Goal: Task Accomplishment & Management: Use online tool/utility

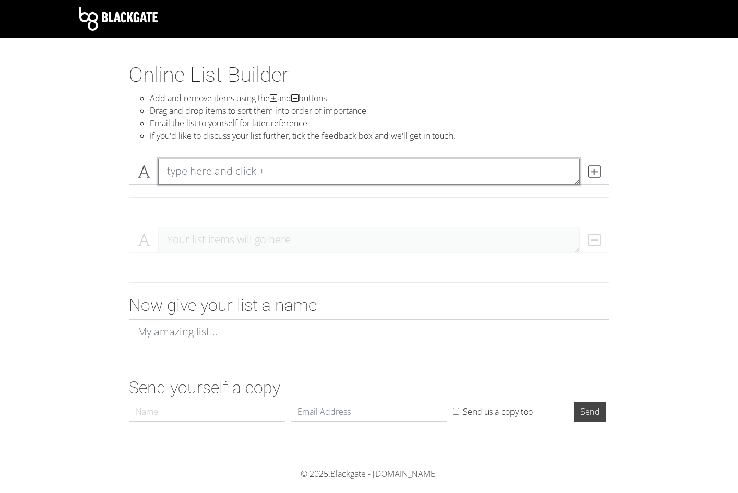
click at [366, 164] on textarea at bounding box center [369, 172] width 422 height 26
type textarea "1. Lord of Chaos"
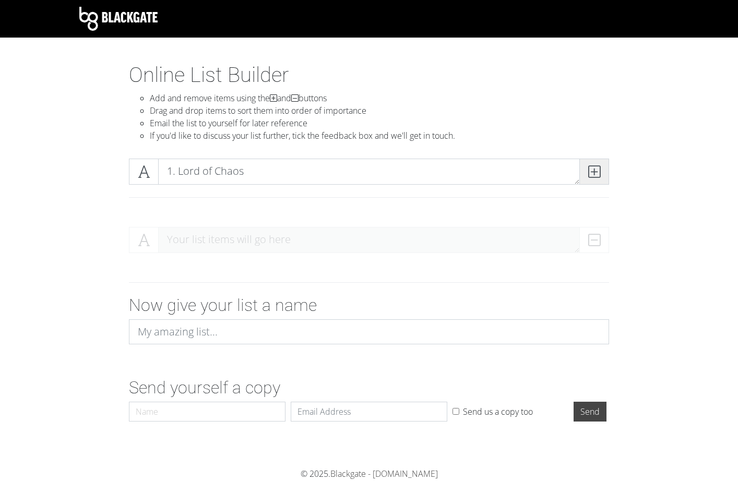
click at [596, 167] on icon at bounding box center [594, 172] width 12 height 10
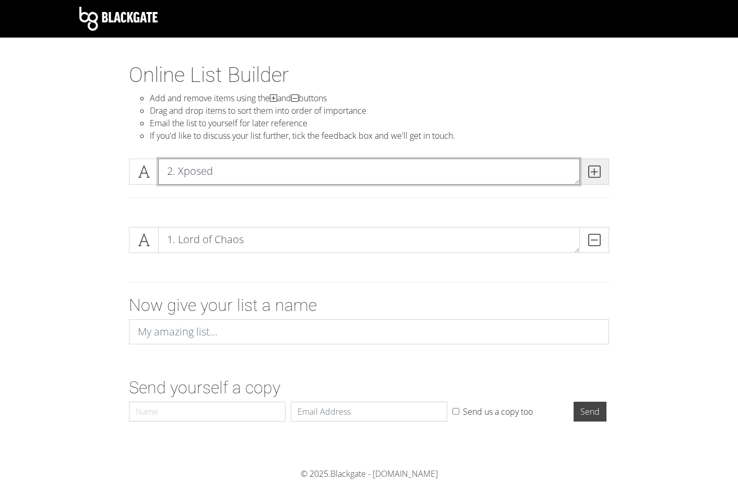
type textarea "2. Xposed"
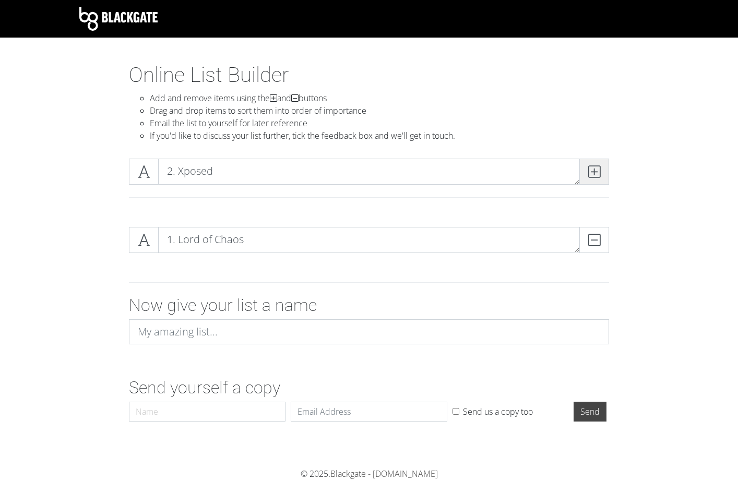
click at [588, 173] on icon at bounding box center [594, 172] width 12 height 10
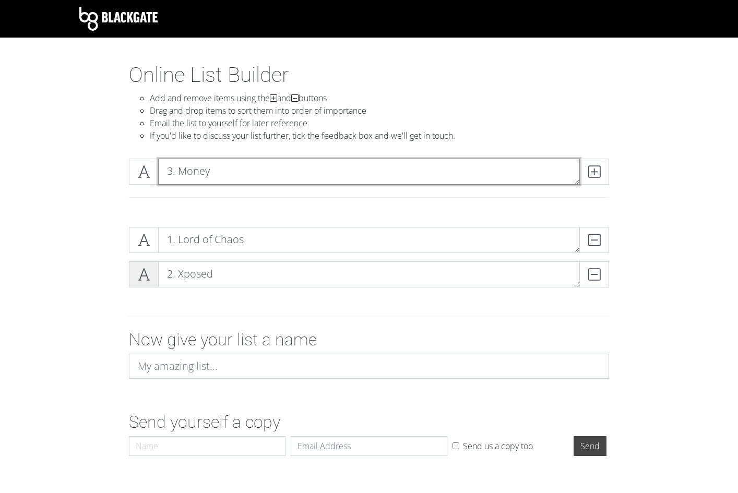
type textarea "3. Money"
click at [276, 162] on textarea "3. Money" at bounding box center [369, 172] width 422 height 26
type textarea "3. Money Spread"
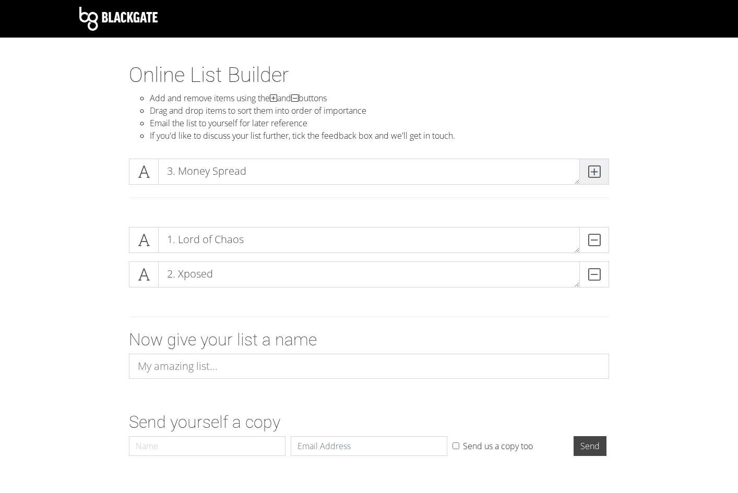
click at [595, 167] on icon at bounding box center [594, 172] width 12 height 10
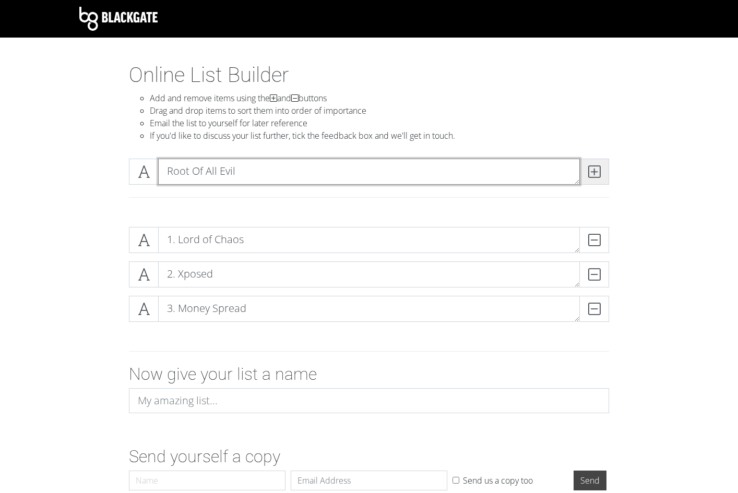
type textarea "Root Of All Evil"
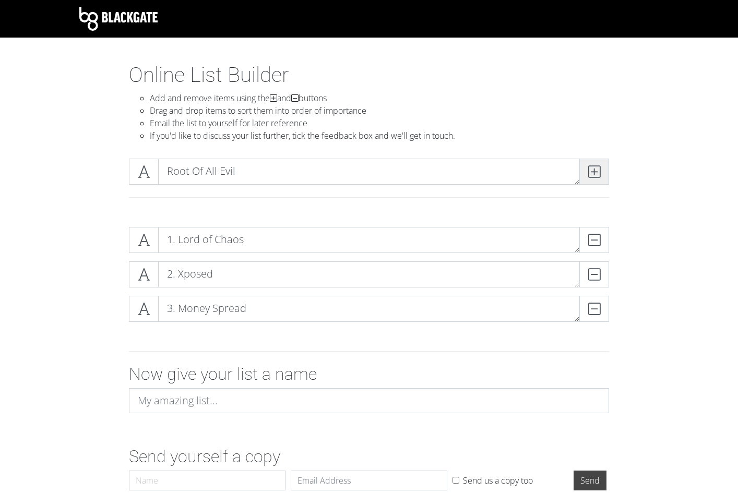
click at [595, 167] on icon at bounding box center [594, 172] width 12 height 10
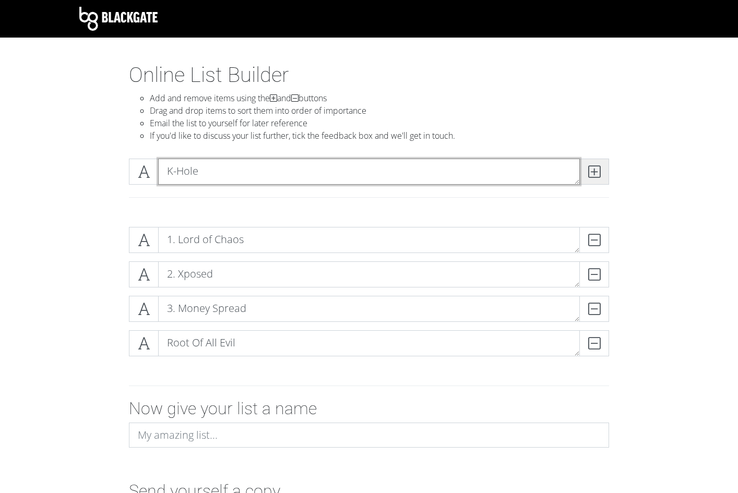
type textarea "K-Hole"
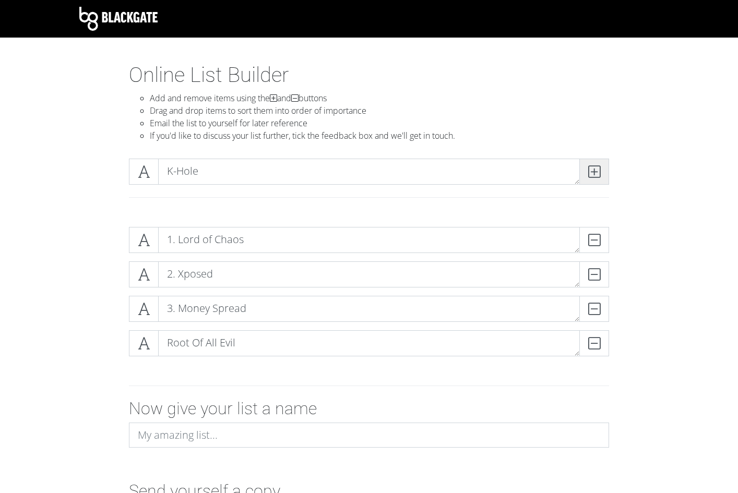
click at [595, 167] on icon at bounding box center [594, 172] width 12 height 10
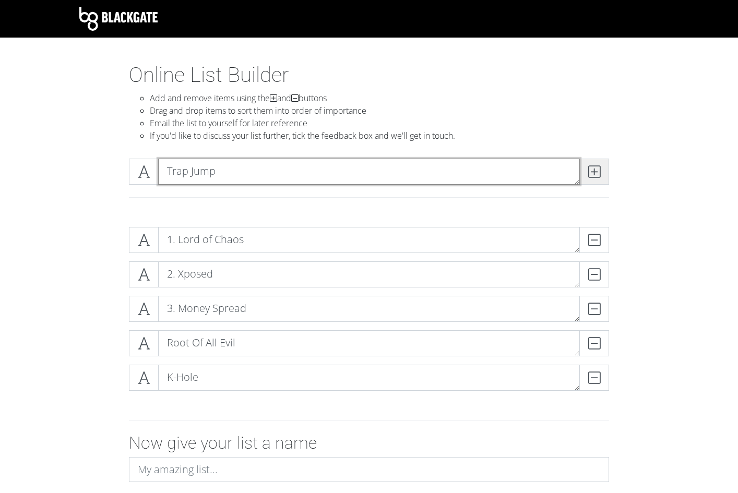
type textarea "Trap Jump"
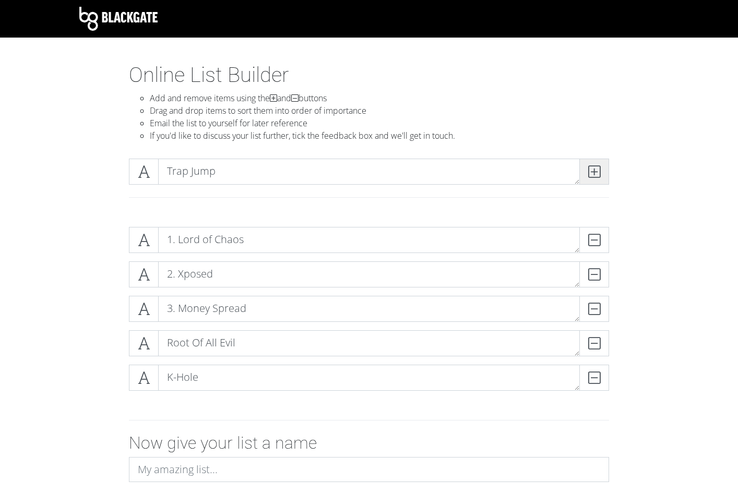
click at [595, 167] on icon at bounding box center [594, 172] width 12 height 10
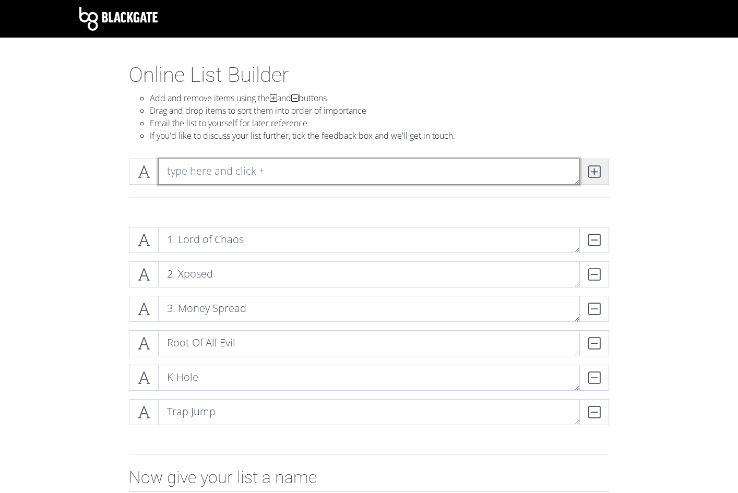
type textarea "C"
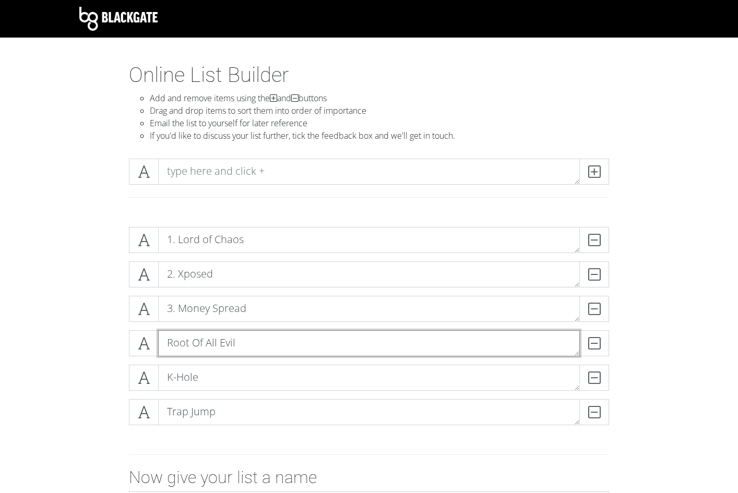
click at [247, 335] on textarea "Root Of All Evil" at bounding box center [369, 344] width 422 height 26
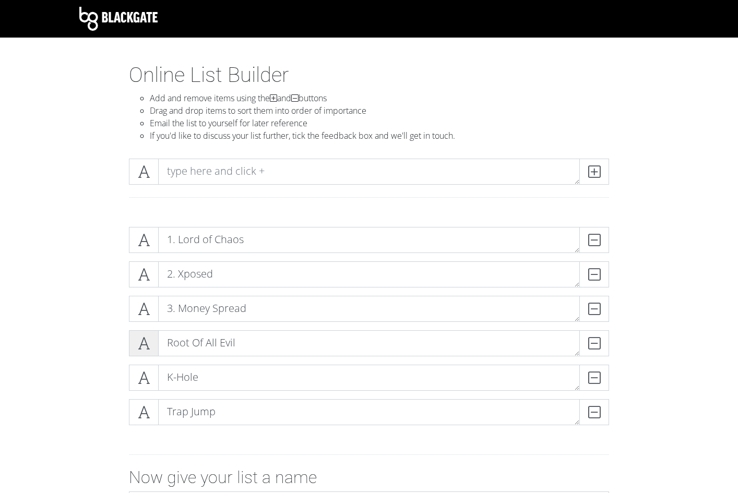
click at [154, 344] on span at bounding box center [144, 344] width 30 height 26
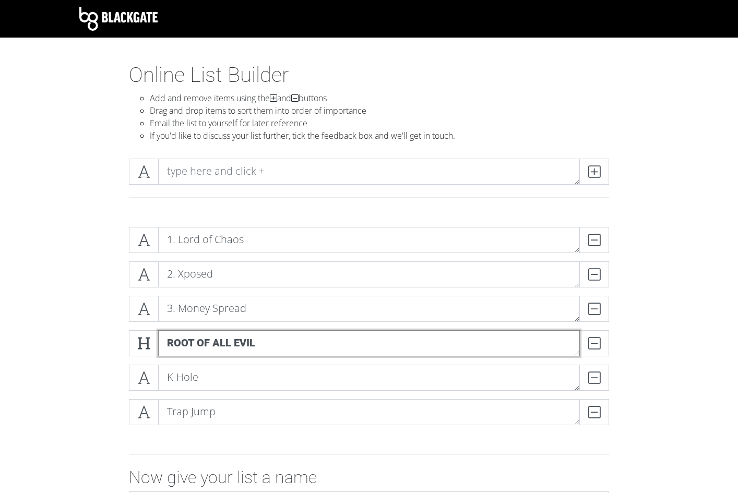
click at [164, 347] on textarea "Root Of All Evil" at bounding box center [369, 344] width 422 height 26
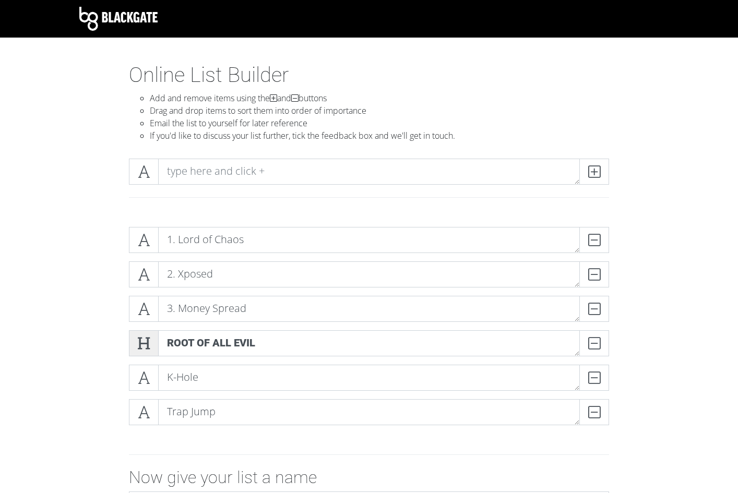
click at [146, 343] on icon at bounding box center [144, 343] width 12 height 10
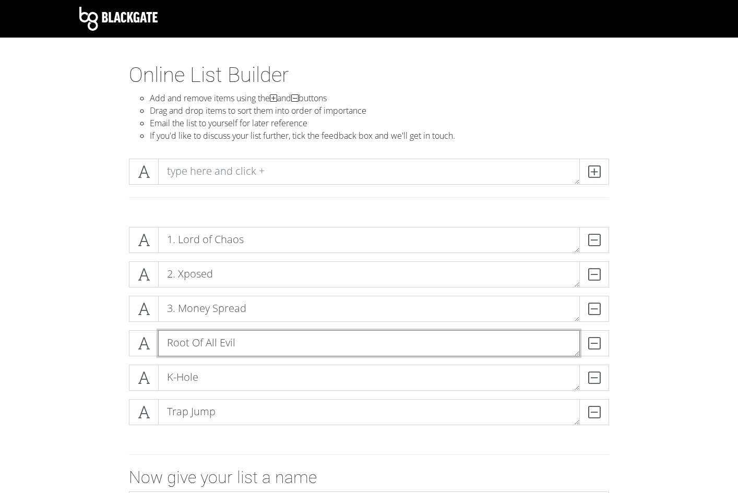
click at [166, 347] on textarea "Root Of All Evil" at bounding box center [369, 344] width 422 height 26
type textarea "4. Root Of All Evil"
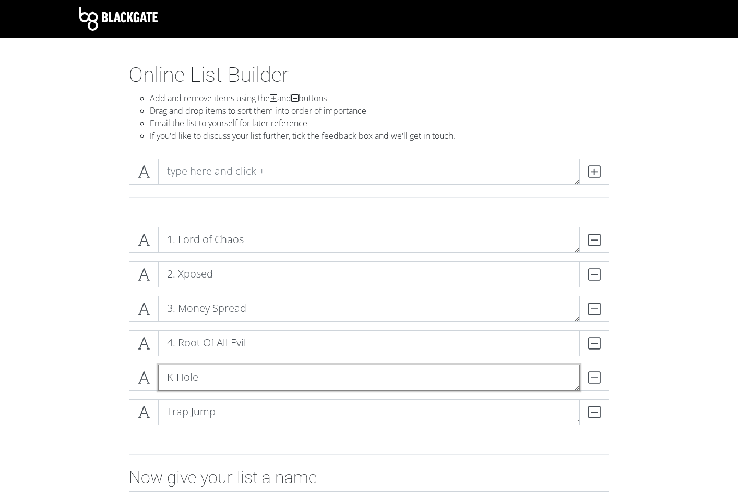
click at [168, 372] on textarea "K-Hole" at bounding box center [369, 378] width 422 height 26
type textarea "5. K-Hole"
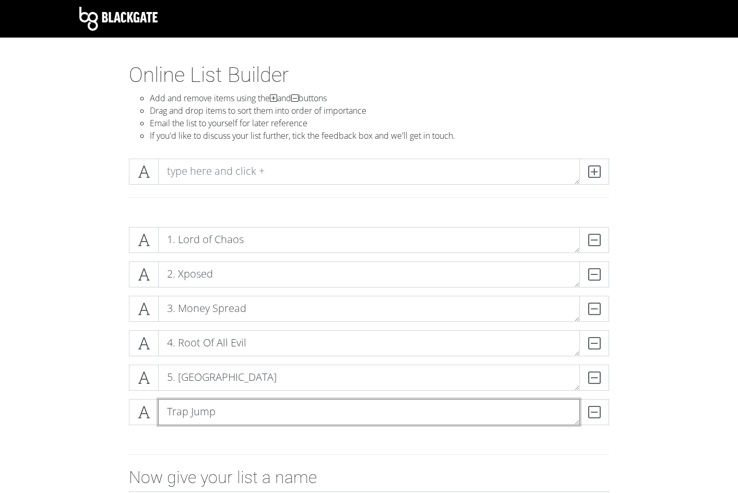
click at [168, 405] on textarea "Trap Jump" at bounding box center [369, 412] width 422 height 26
type textarea "6. Trap Jump"
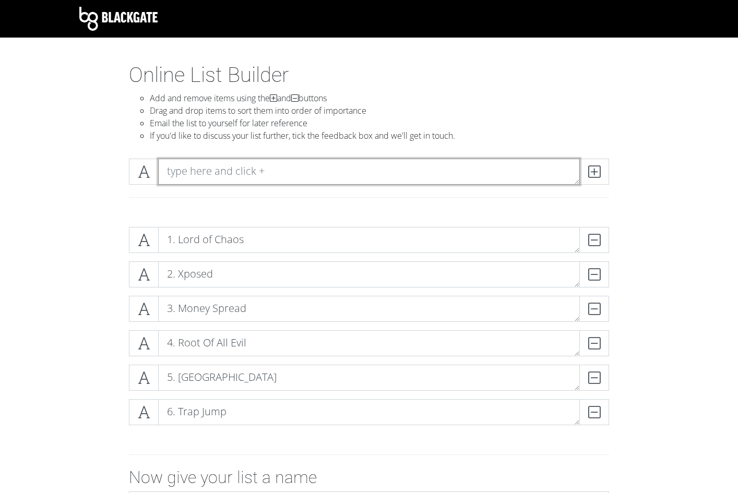
click at [265, 179] on textarea at bounding box center [369, 172] width 422 height 26
type textarea "7. Blakk Rockstar"
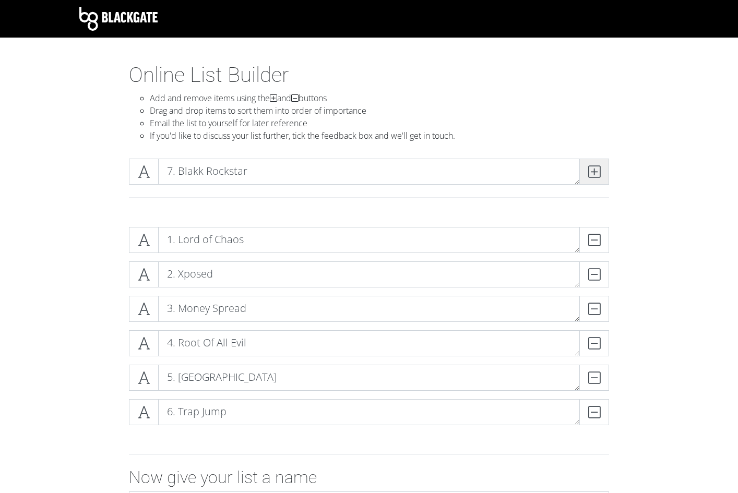
click at [593, 177] on icon at bounding box center [594, 172] width 12 height 10
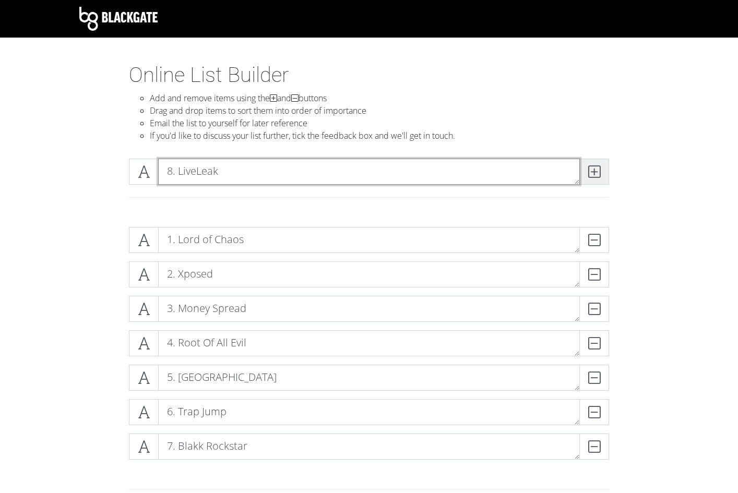
type textarea "8. LiveLeak"
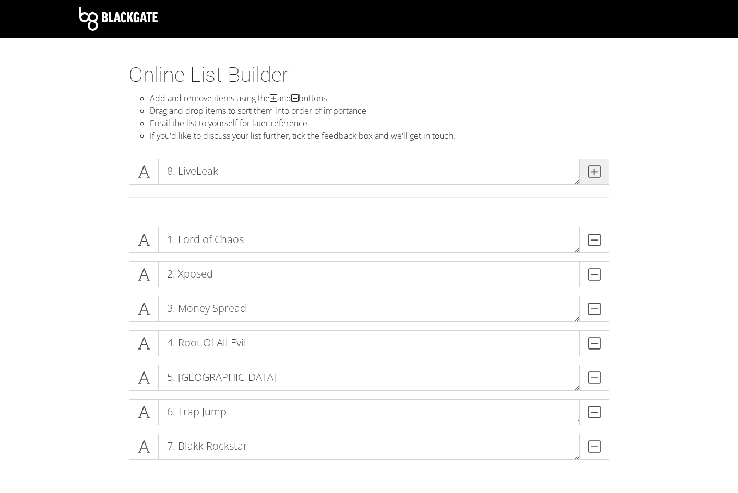
click at [593, 177] on icon at bounding box center [594, 172] width 12 height 10
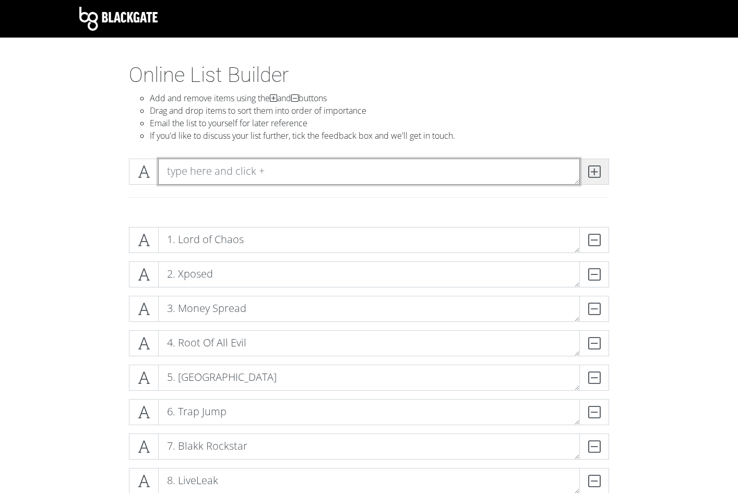
type textarea "D"
type textarea "9. Diamonds"
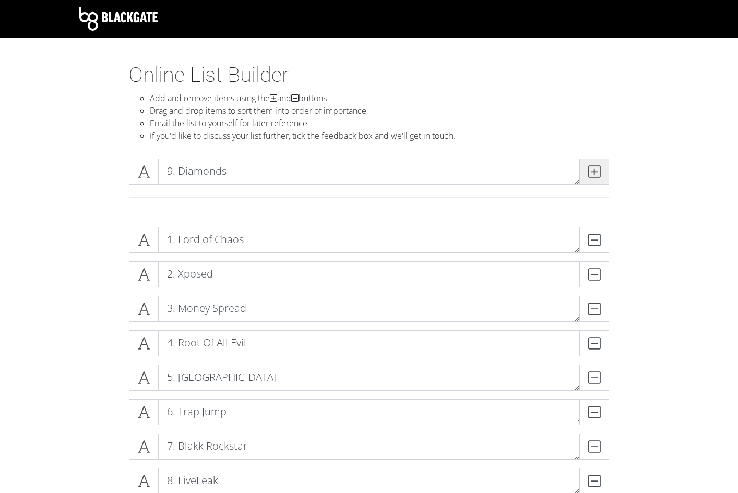
click at [593, 177] on icon at bounding box center [594, 172] width 12 height 10
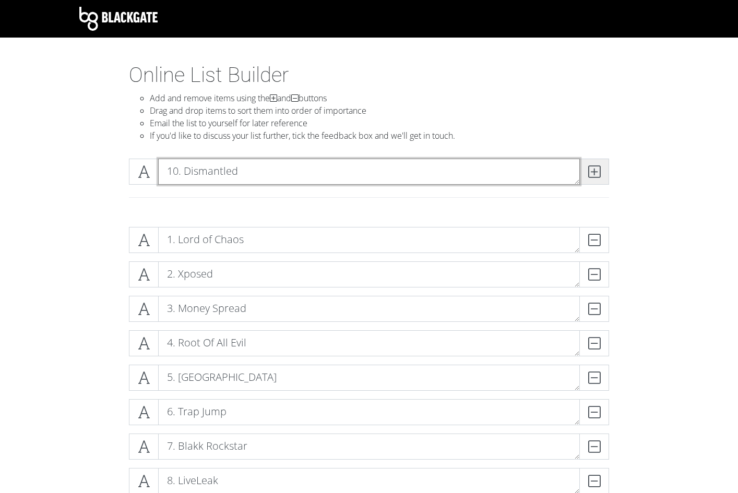
type textarea "10. Dismantled"
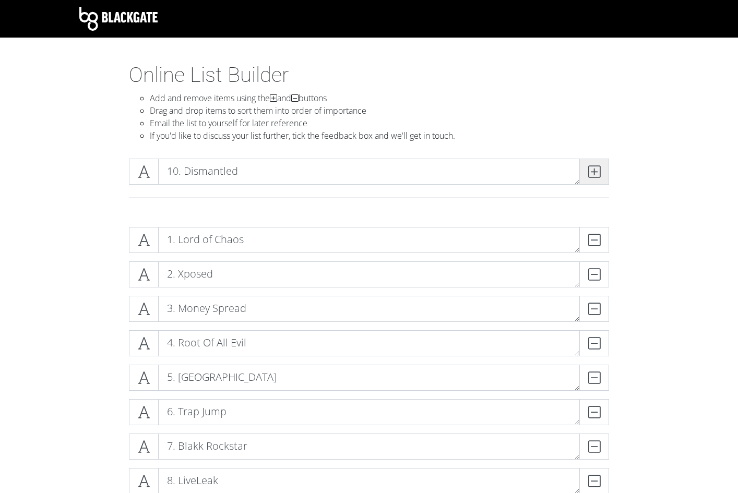
click at [593, 177] on icon at bounding box center [594, 172] width 12 height 10
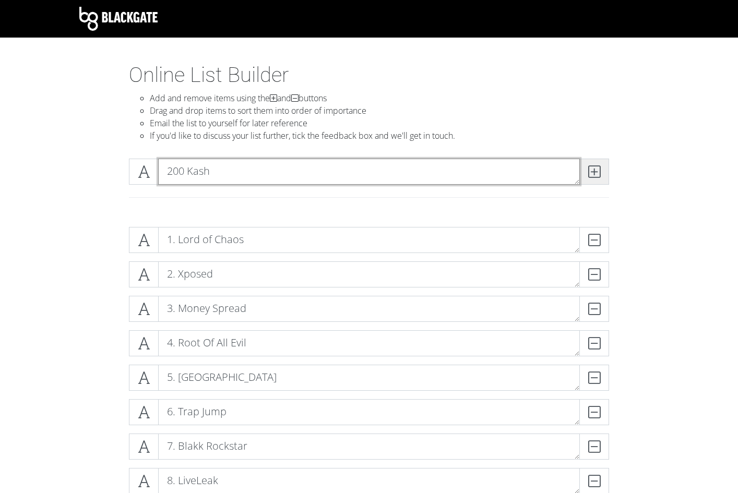
type textarea "200 Kash"
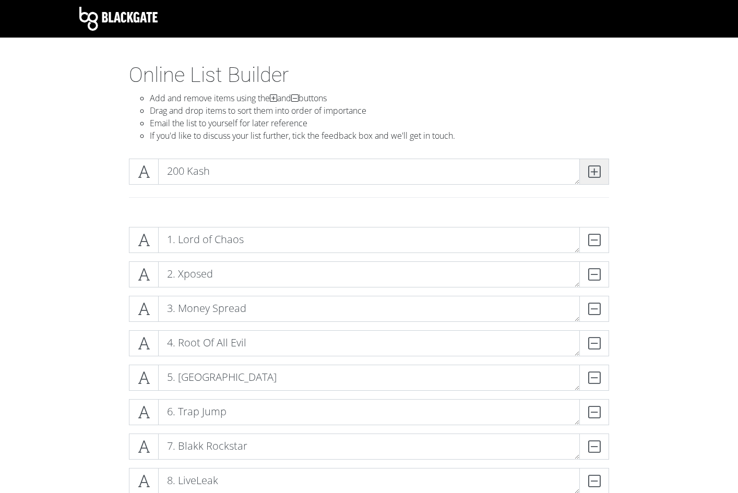
click at [593, 177] on icon at bounding box center [594, 172] width 12 height 10
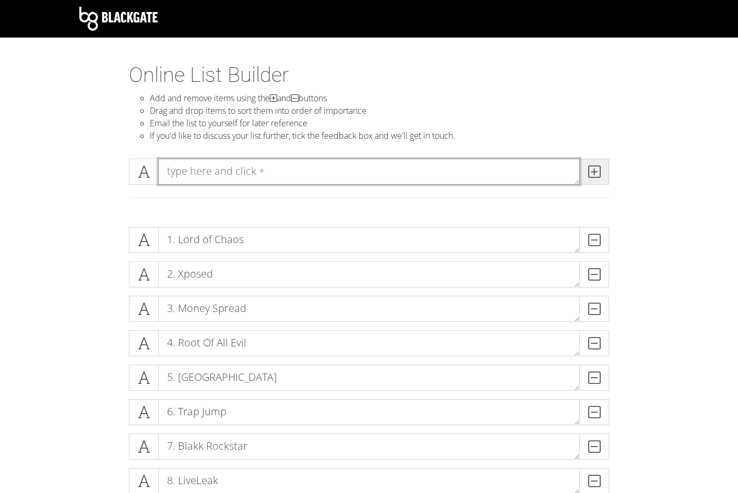
type textarea "D"
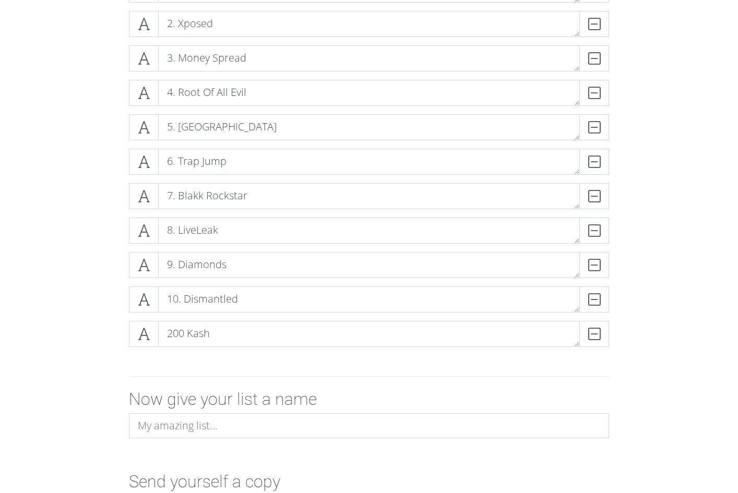
scroll to position [251, 0]
click at [529, 340] on textarea "200 Kash" at bounding box center [369, 334] width 422 height 26
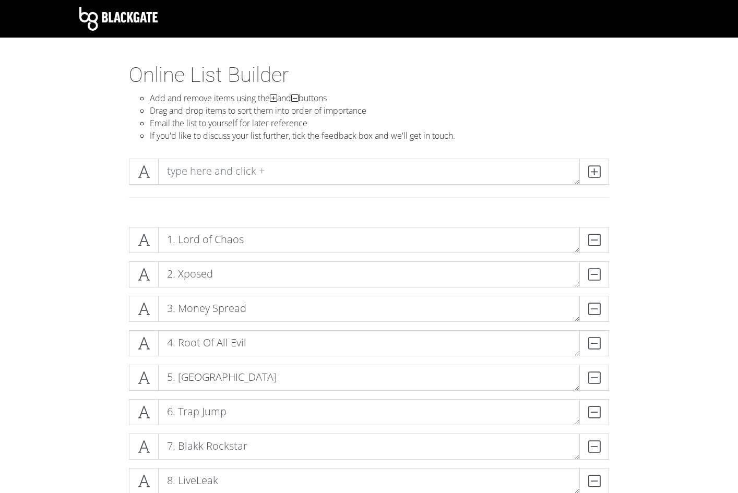
type textarea "11. 200 Kash"
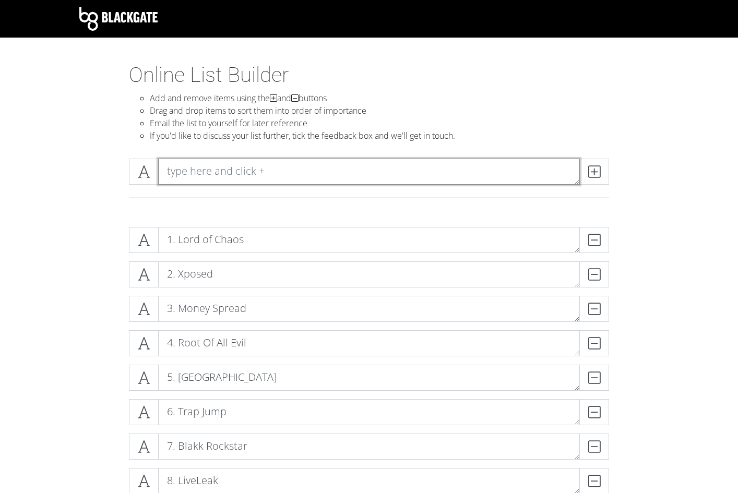
click at [238, 178] on textarea at bounding box center [369, 172] width 422 height 26
type textarea "12. Down2Earth"
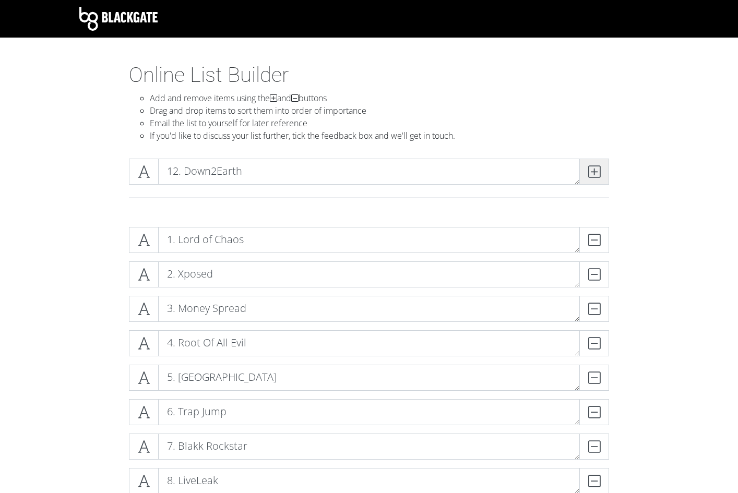
click at [599, 177] on icon at bounding box center [594, 172] width 12 height 10
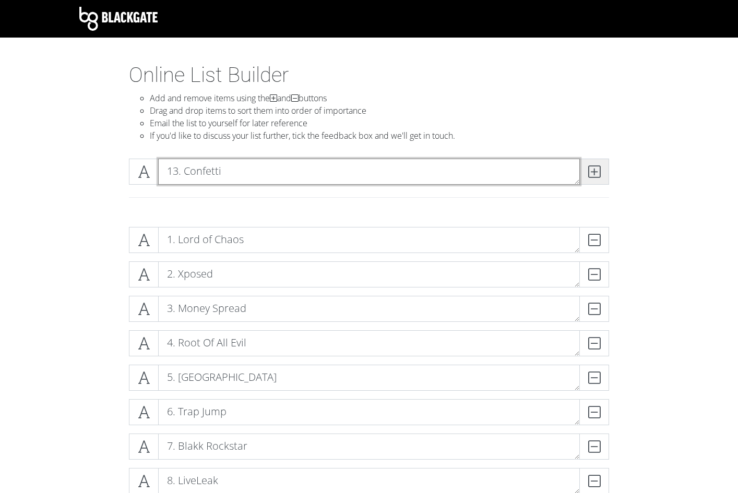
type textarea "13. Confetti"
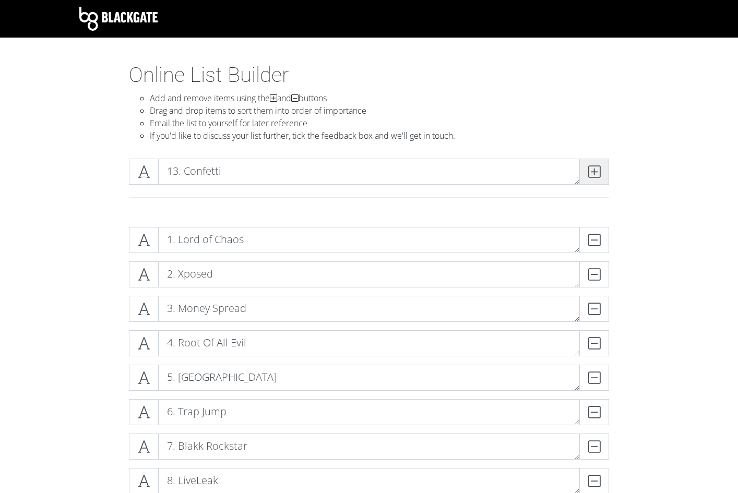
click at [586, 174] on span at bounding box center [595, 172] width 30 height 26
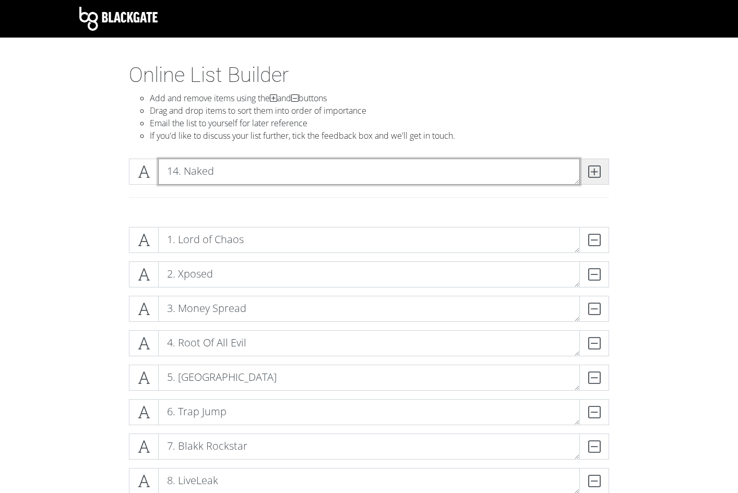
type textarea "14. Naked"
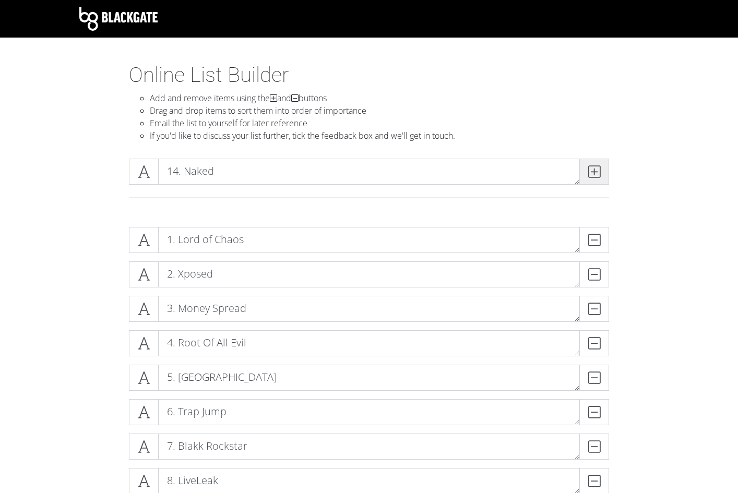
click at [586, 174] on span at bounding box center [595, 172] width 30 height 26
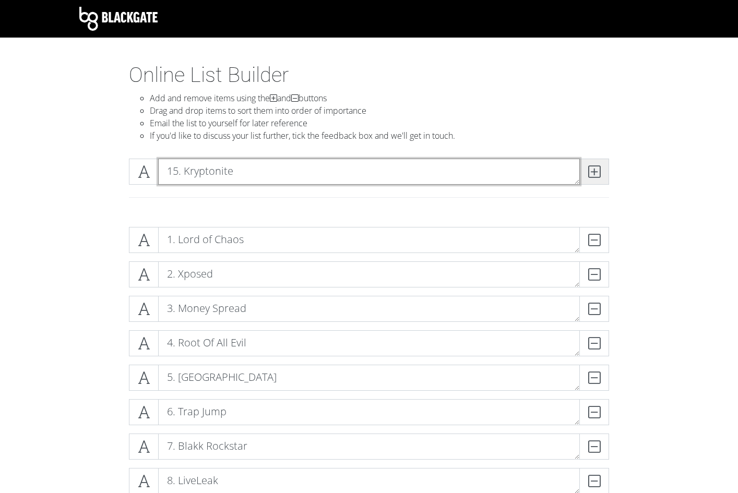
type textarea "15. Kryptonite"
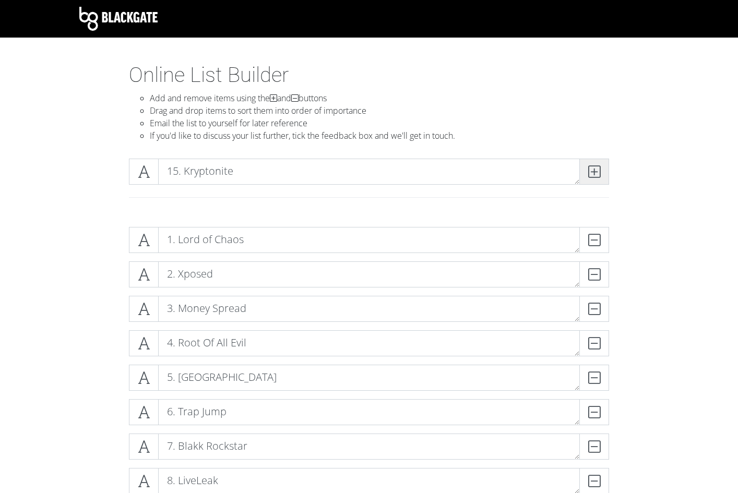
click at [586, 174] on span at bounding box center [595, 172] width 30 height 26
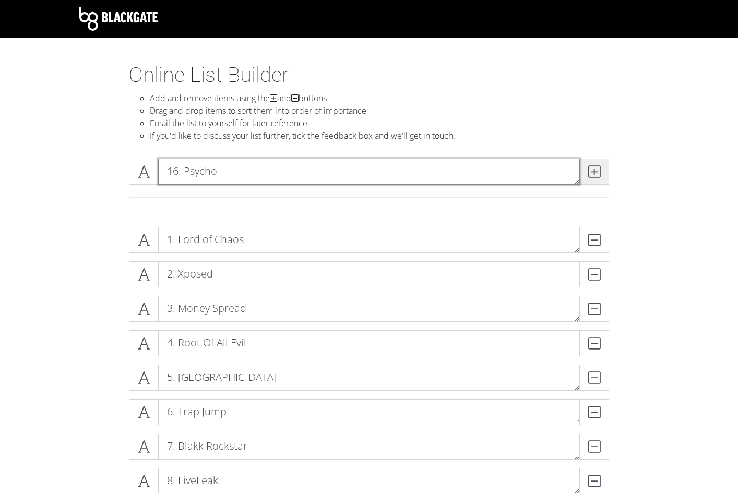
type textarea "16. Psycho"
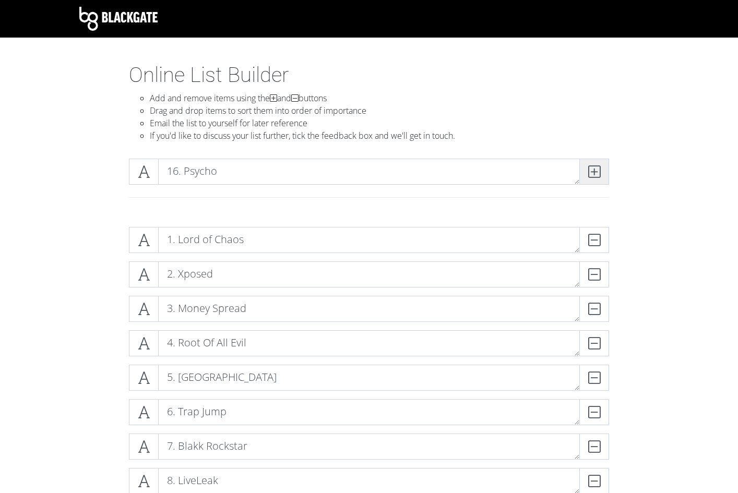
click at [586, 174] on span at bounding box center [595, 172] width 30 height 26
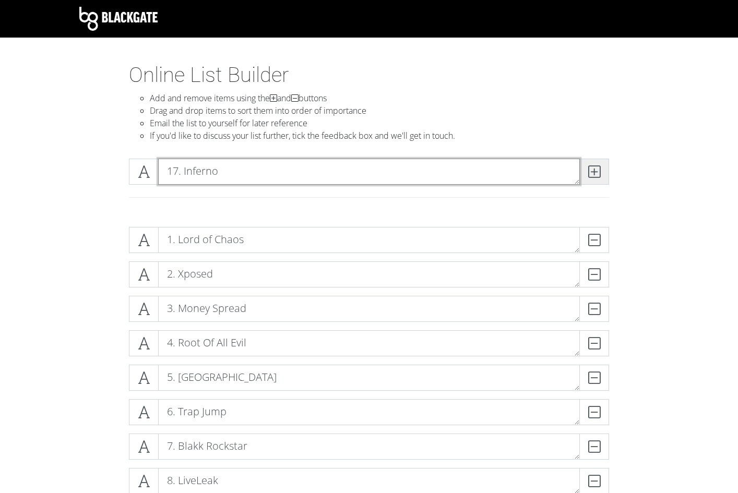
type textarea "17. Inferno"
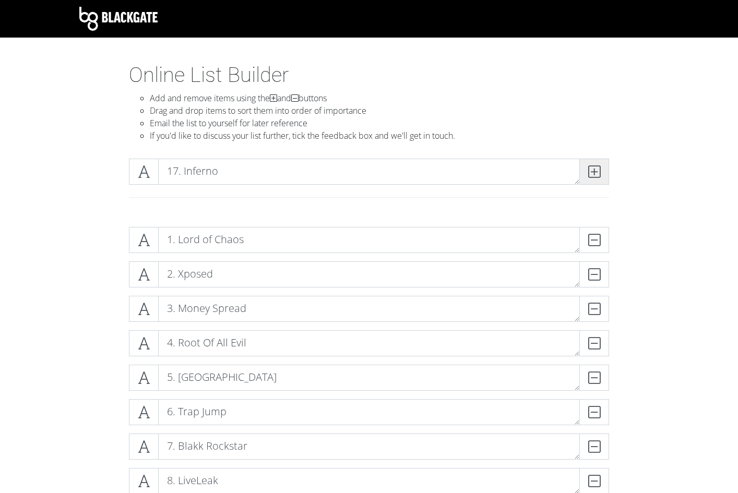
click at [586, 174] on span at bounding box center [595, 172] width 30 height 26
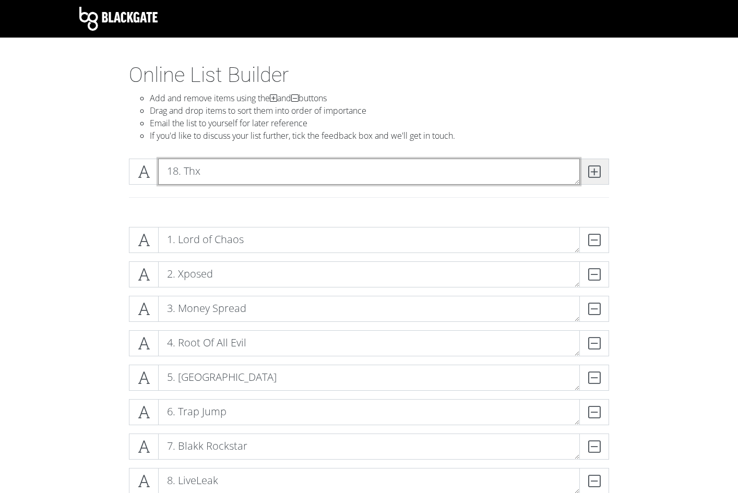
type textarea "18. Thx"
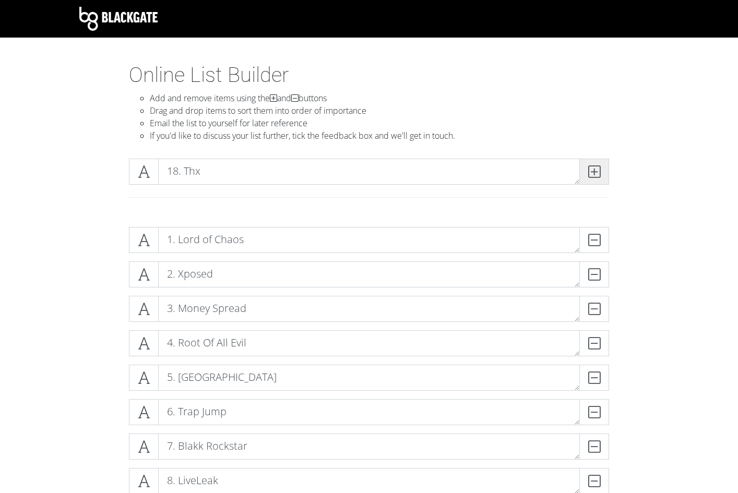
click at [586, 174] on span at bounding box center [595, 172] width 30 height 26
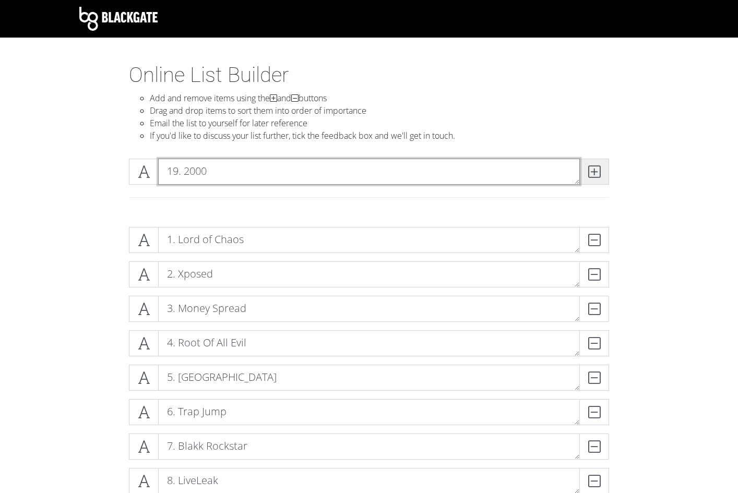
type textarea "19. 2000"
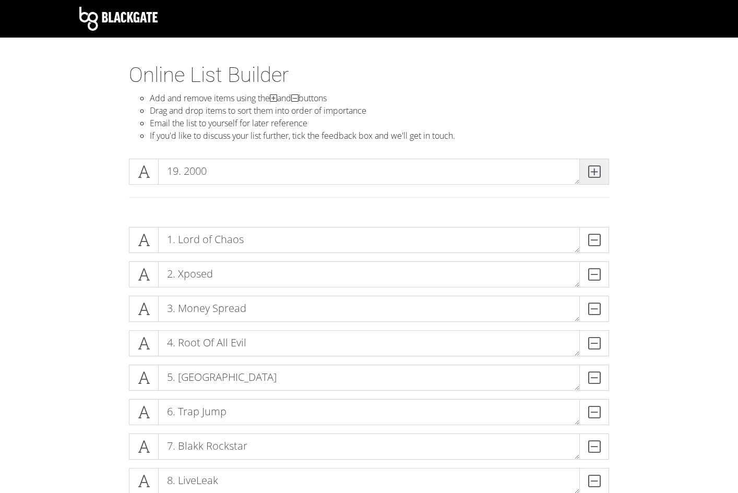
click at [586, 174] on span at bounding box center [595, 172] width 30 height 26
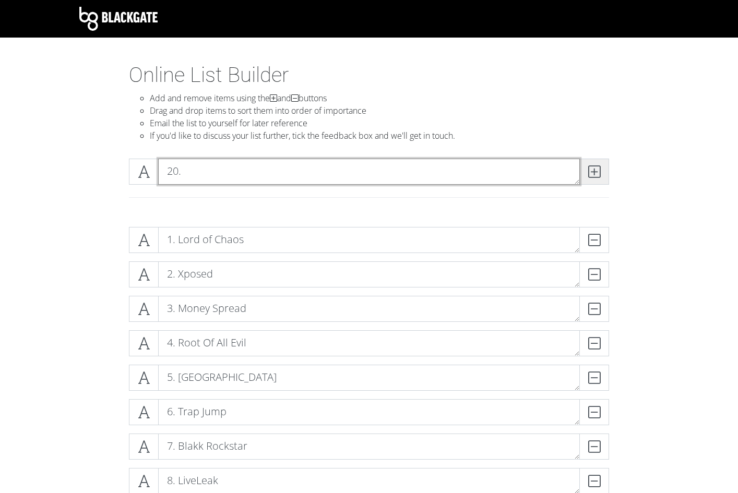
type textarea "20."
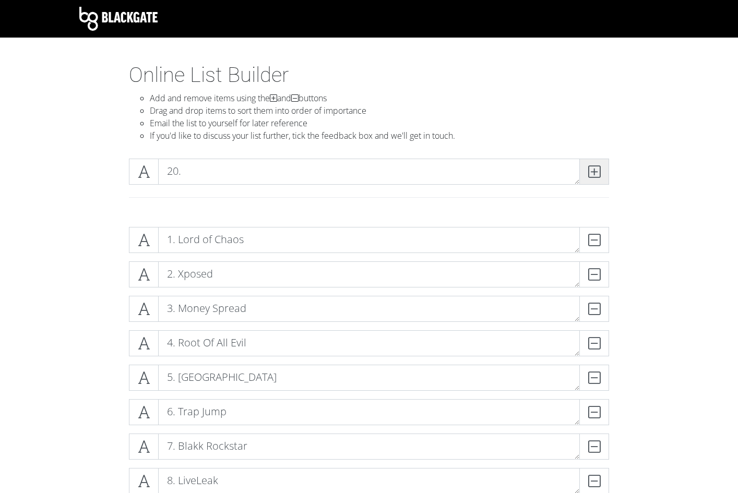
click at [586, 174] on span at bounding box center [595, 172] width 30 height 26
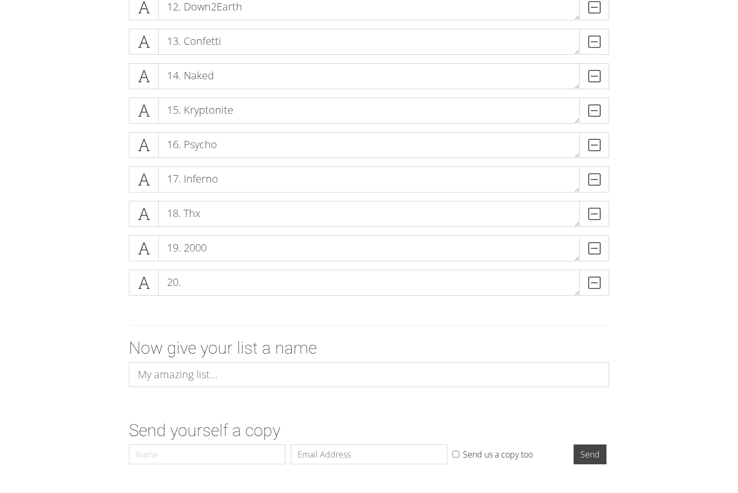
scroll to position [642, 0]
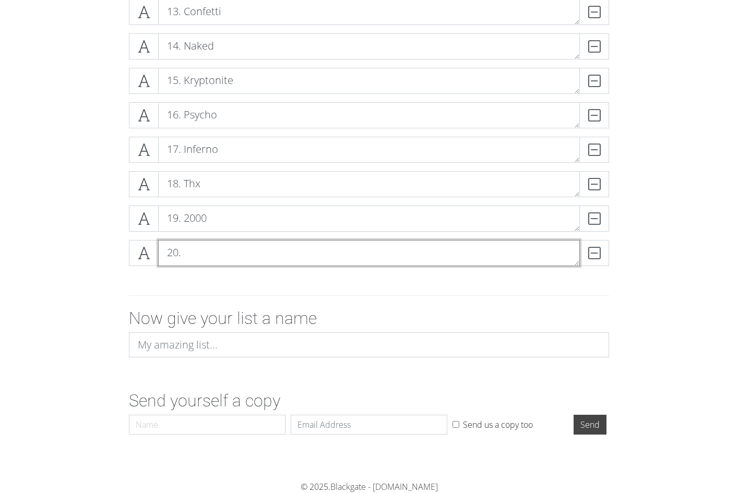
click at [261, 255] on textarea "20." at bounding box center [369, 253] width 422 height 26
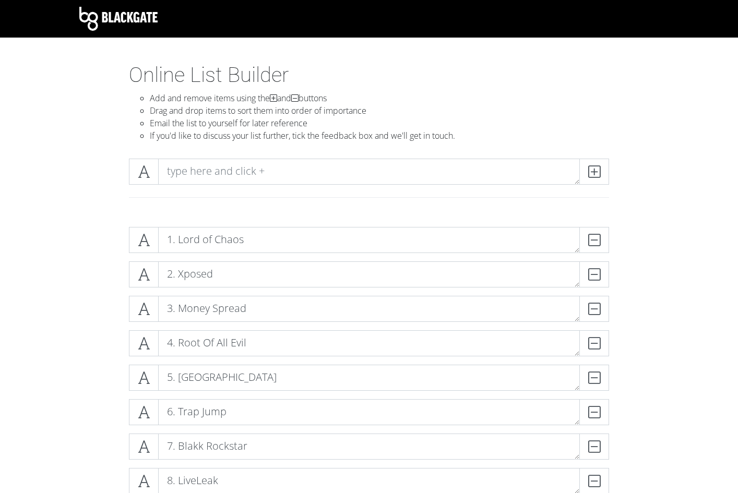
type textarea "20. Evolution"
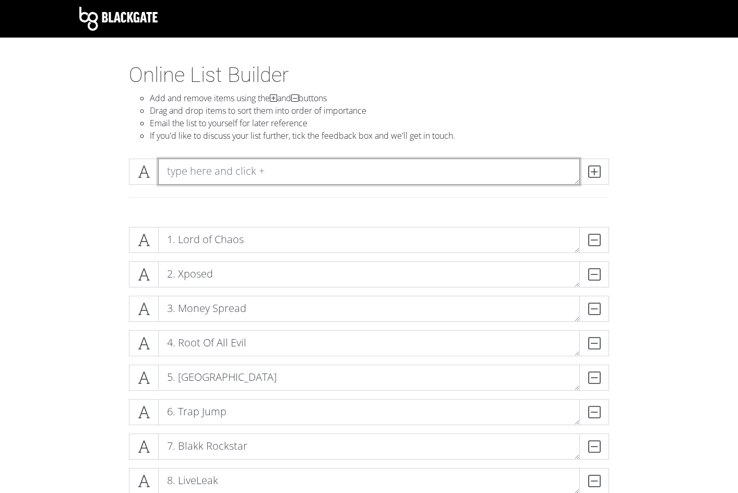
click at [257, 168] on textarea at bounding box center [369, 172] width 422 height 26
type textarea "21. Ghoul"
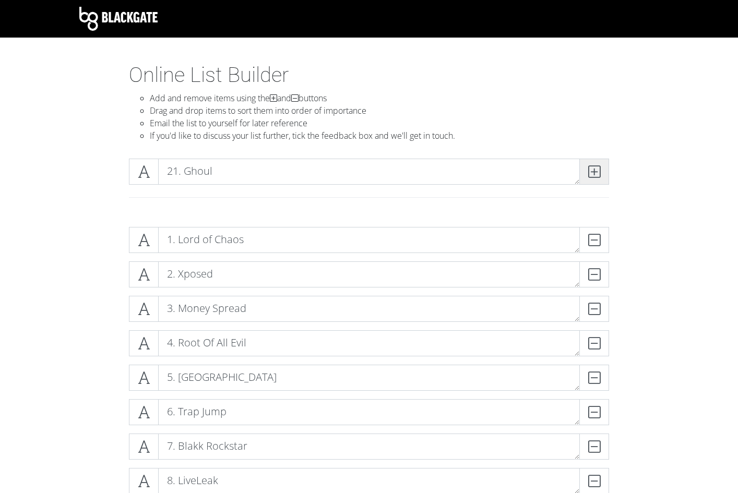
click at [589, 174] on icon at bounding box center [594, 172] width 12 height 10
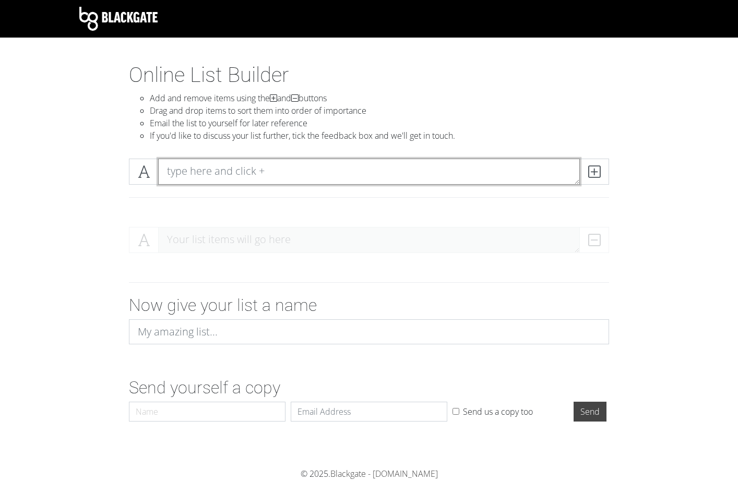
click at [332, 179] on textarea at bounding box center [369, 172] width 422 height 26
click at [396, 163] on textarea at bounding box center [369, 172] width 422 height 26
type textarea "1. PC5"
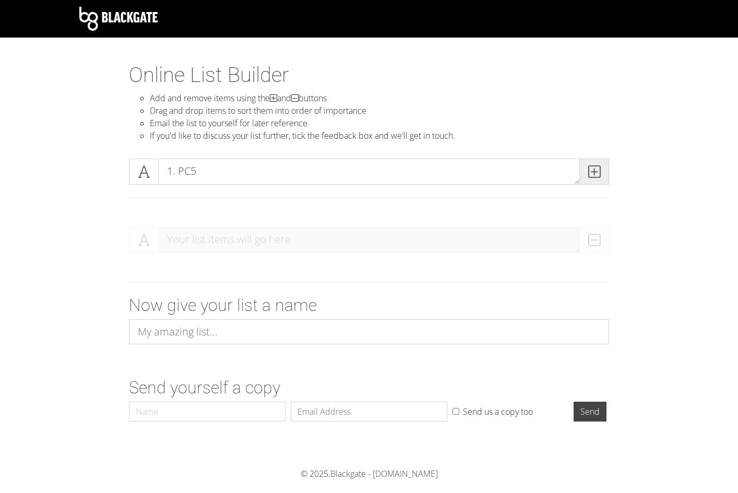
click at [599, 174] on icon at bounding box center [594, 172] width 12 height 10
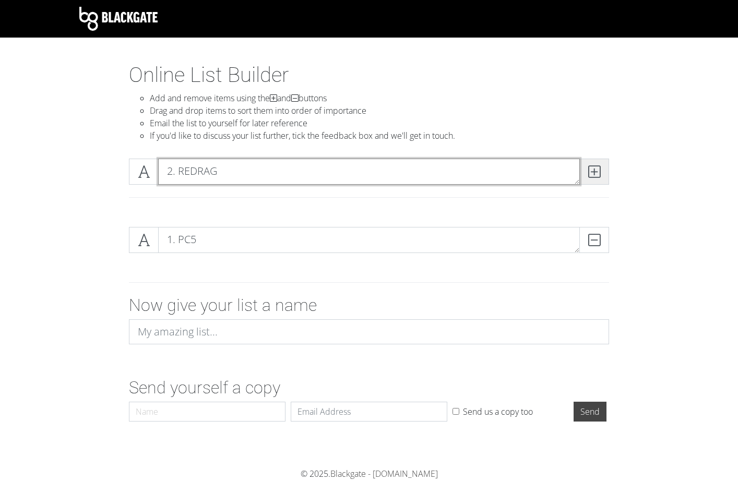
type textarea "2. REDRAG"
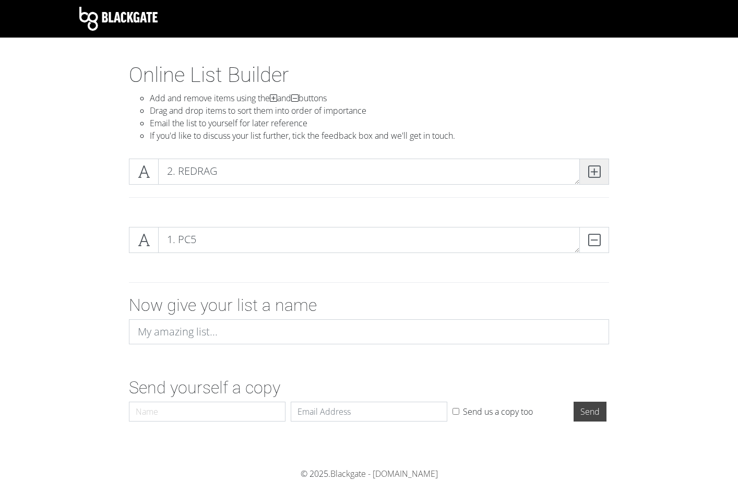
click at [599, 174] on icon at bounding box center [594, 172] width 12 height 10
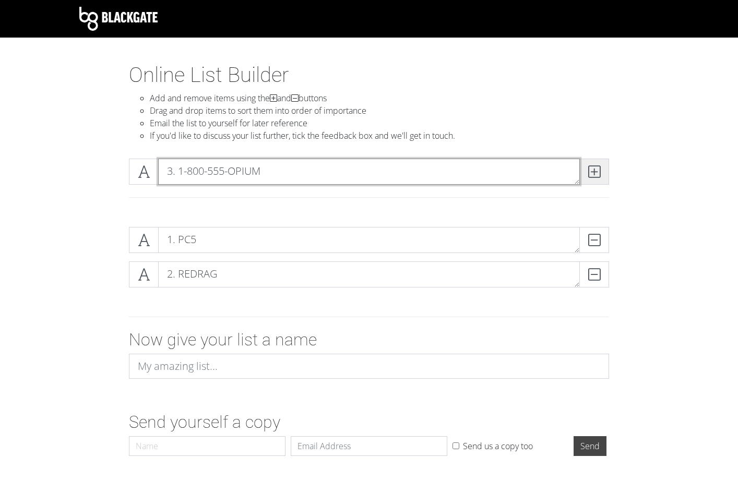
type textarea "3. 1-800-555-OPIUM"
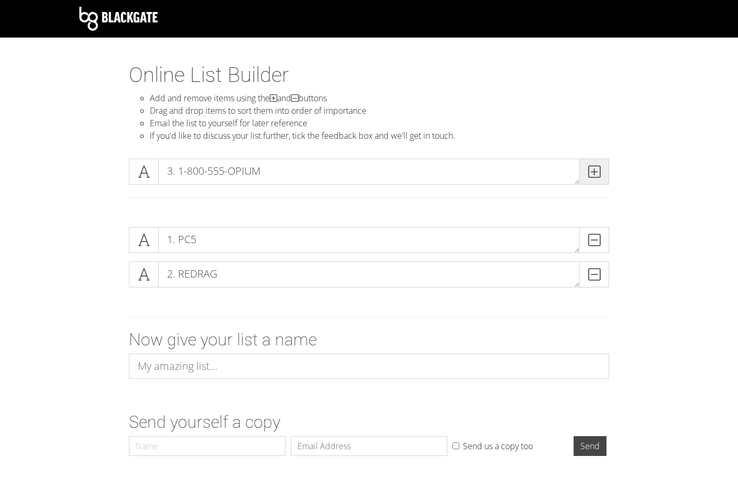
click at [599, 174] on icon at bounding box center [594, 172] width 12 height 10
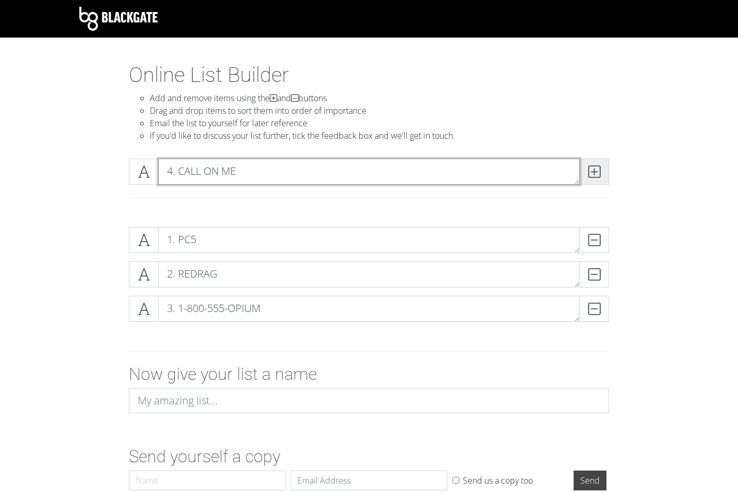
type textarea "4. CALL ON ME"
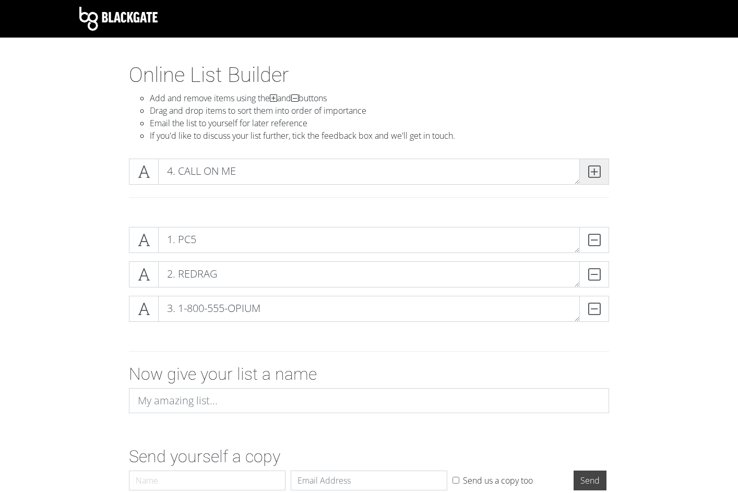
click at [599, 174] on icon at bounding box center [594, 172] width 12 height 10
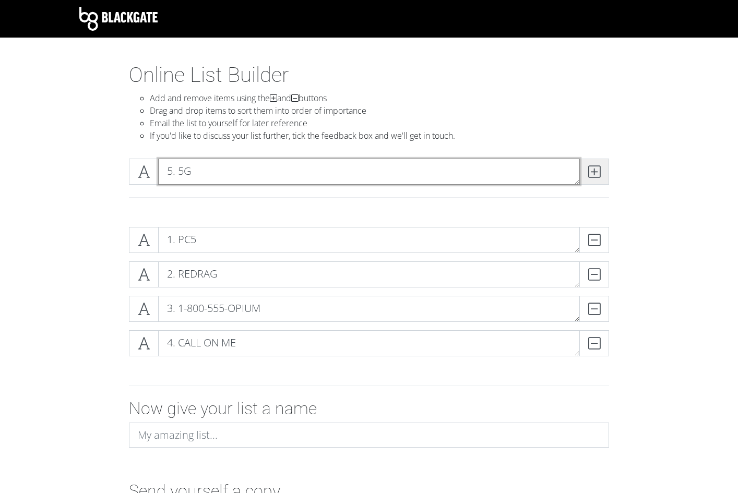
type textarea "5. 5G"
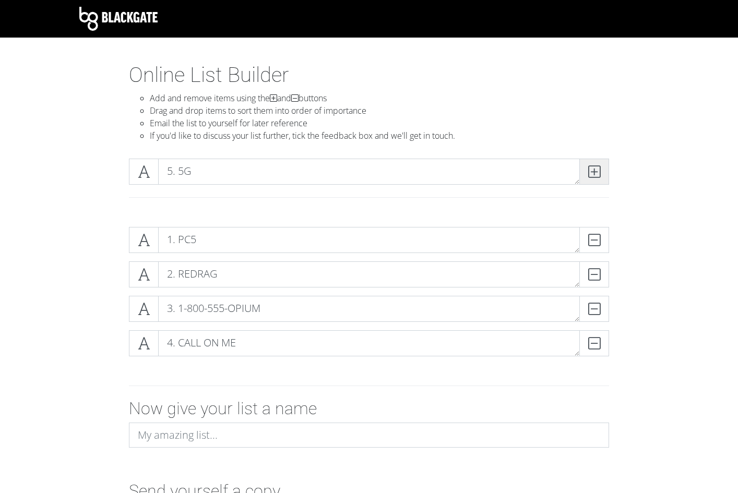
click at [599, 174] on icon at bounding box center [594, 172] width 12 height 10
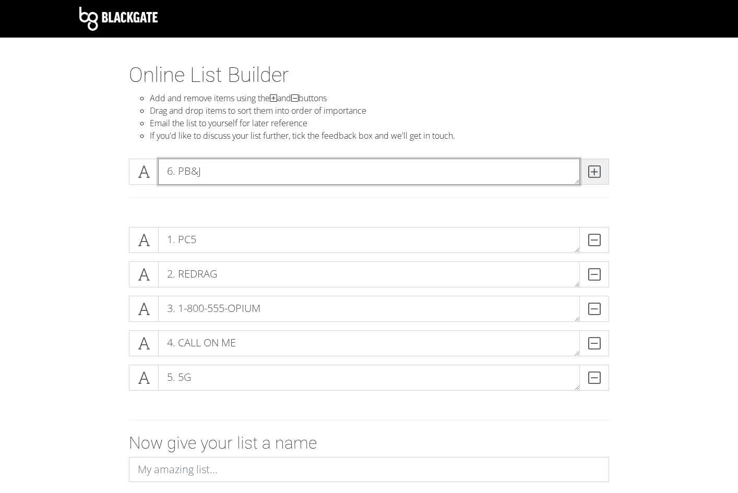
type textarea "6. PB&J"
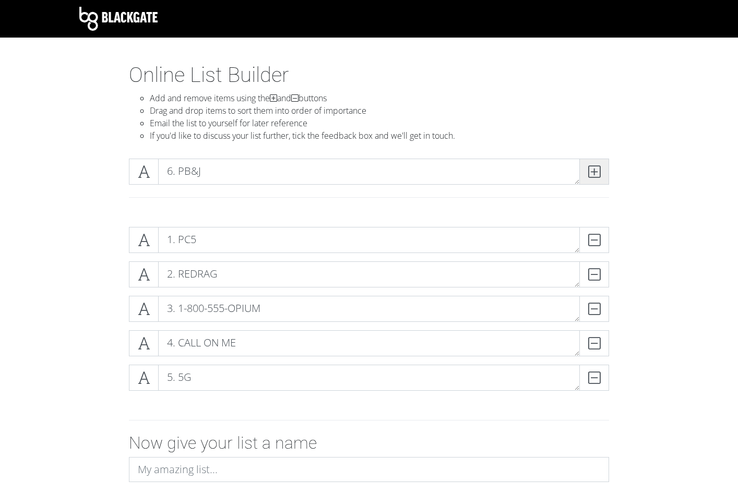
click at [599, 174] on icon at bounding box center [594, 172] width 12 height 10
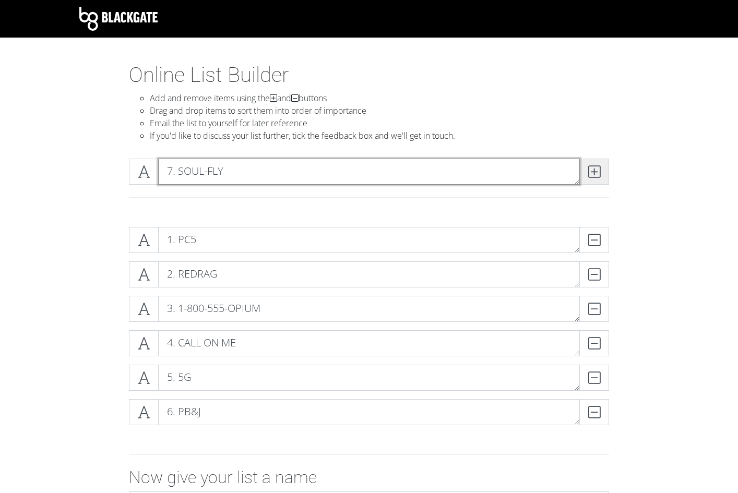
type textarea "7. SOUL-FLY"
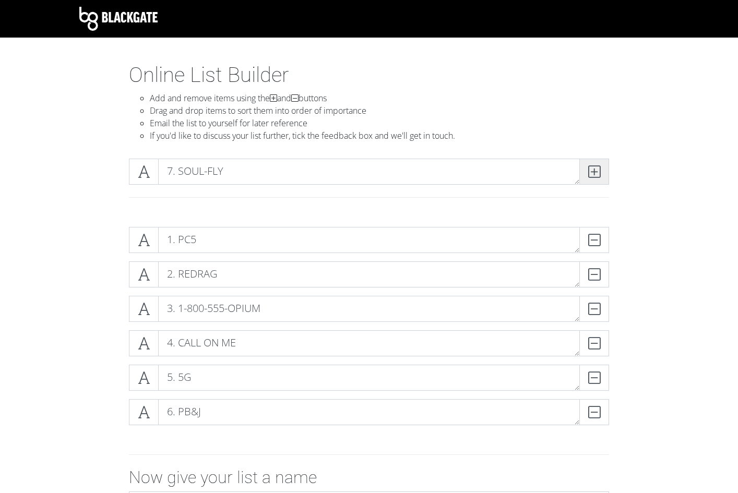
click at [599, 174] on icon at bounding box center [594, 172] width 12 height 10
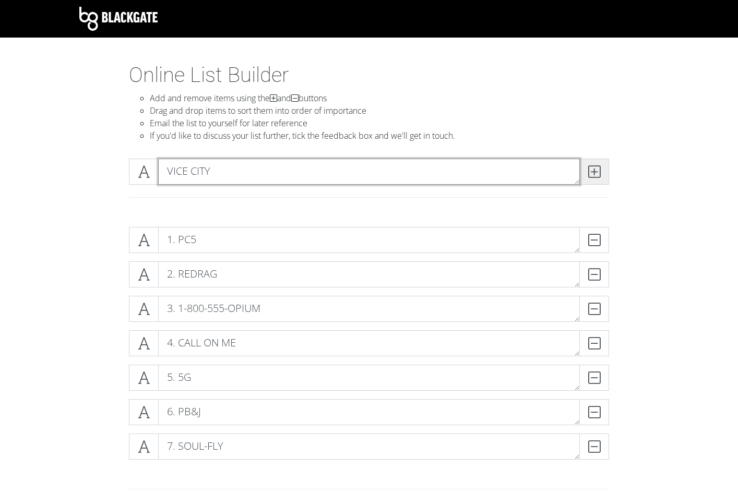
type textarea "VICE CITY"
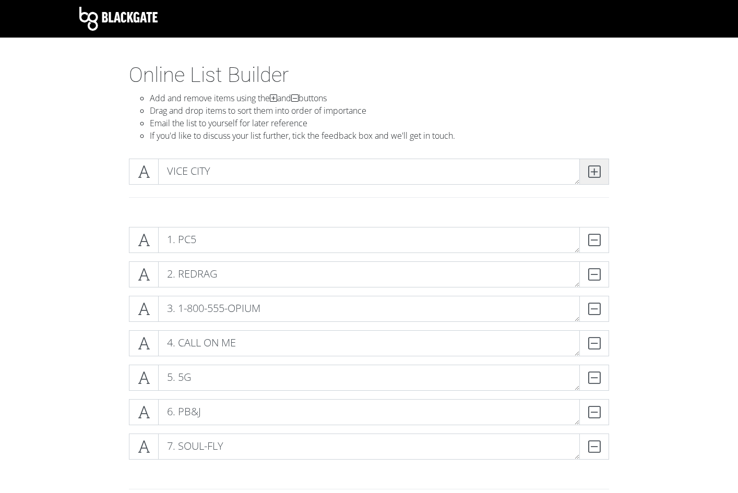
click at [599, 174] on icon at bounding box center [594, 172] width 12 height 10
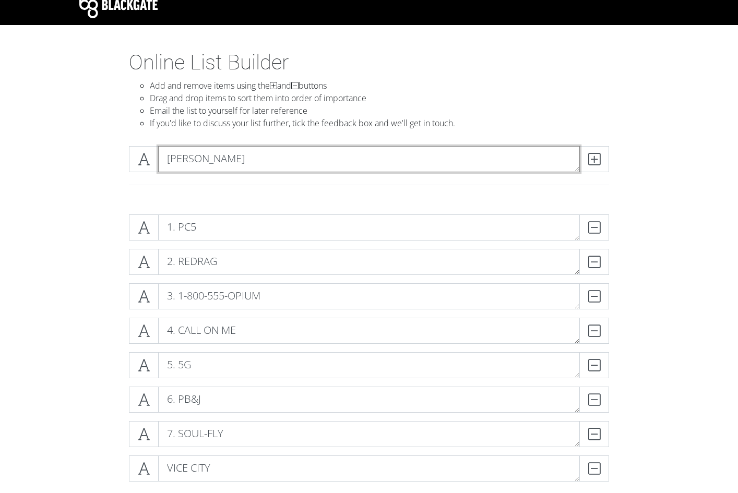
scroll to position [14, 0]
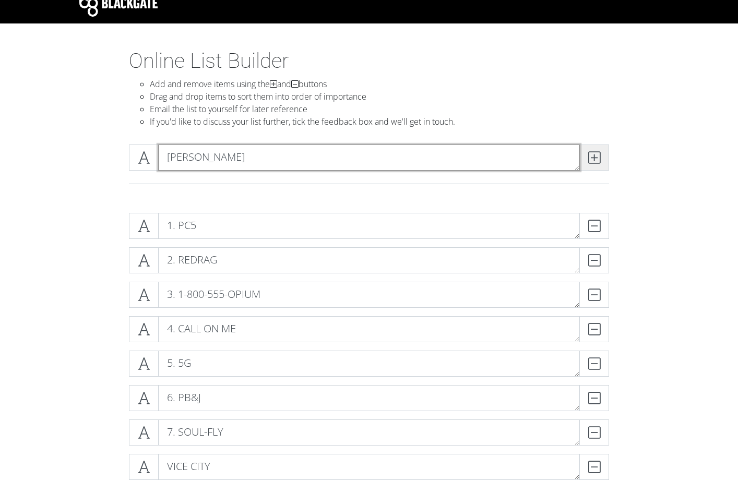
type textarea "[PERSON_NAME]"
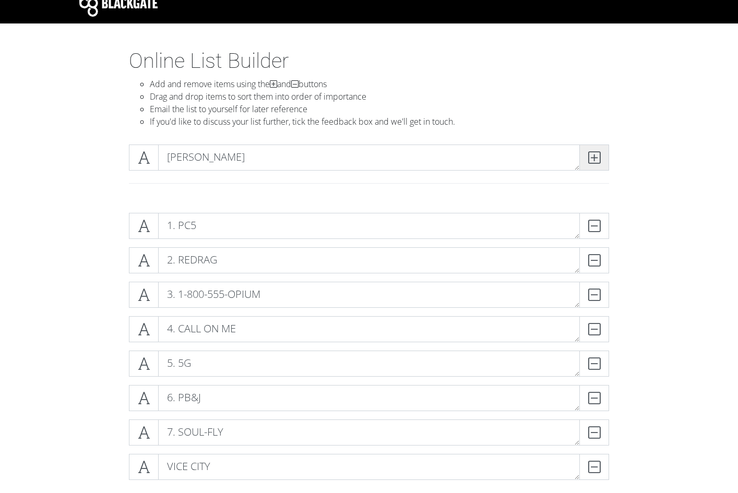
click at [599, 154] on icon at bounding box center [594, 157] width 12 height 10
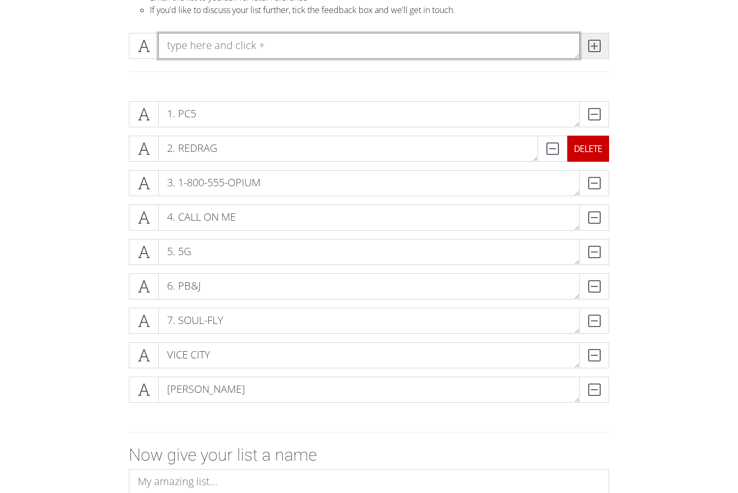
scroll to position [132, 0]
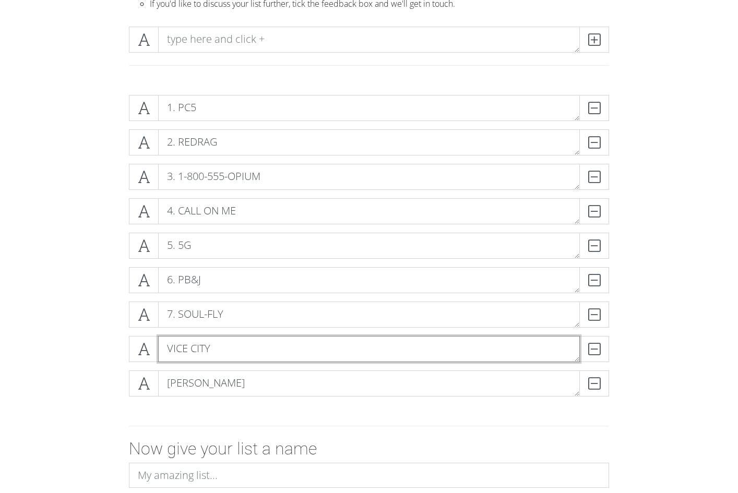
click at [165, 355] on textarea "VICE CITY" at bounding box center [369, 349] width 422 height 26
type textarea "8. [GEOGRAPHIC_DATA]"
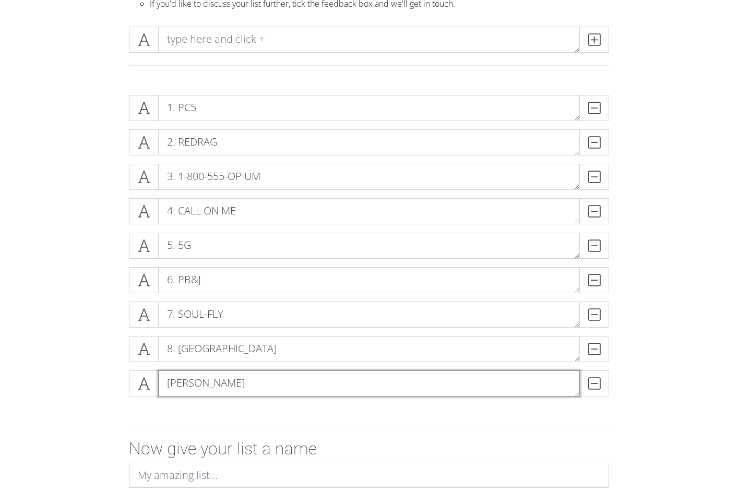
click at [170, 375] on textarea "[PERSON_NAME]" at bounding box center [369, 384] width 422 height 26
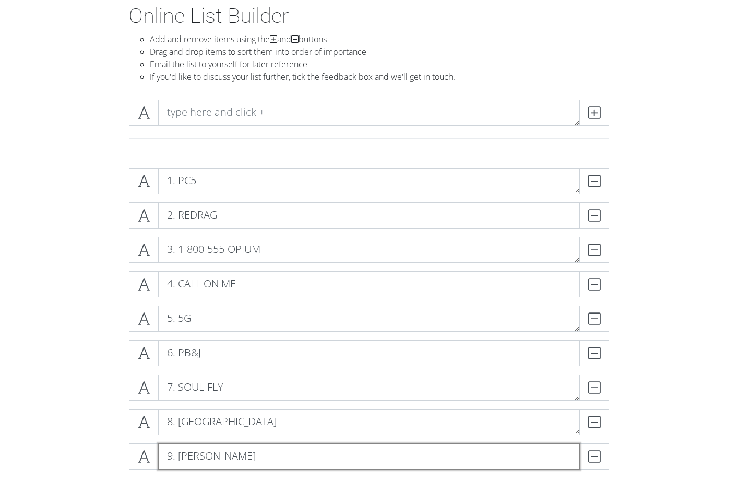
scroll to position [0, 0]
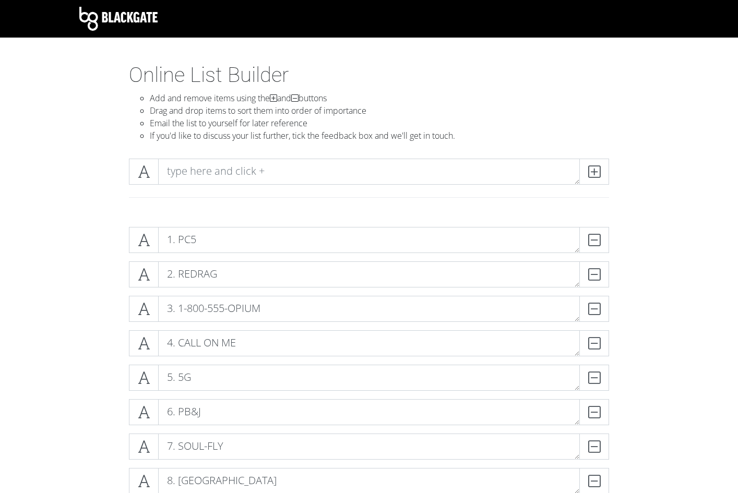
type textarea "9. [PERSON_NAME]"
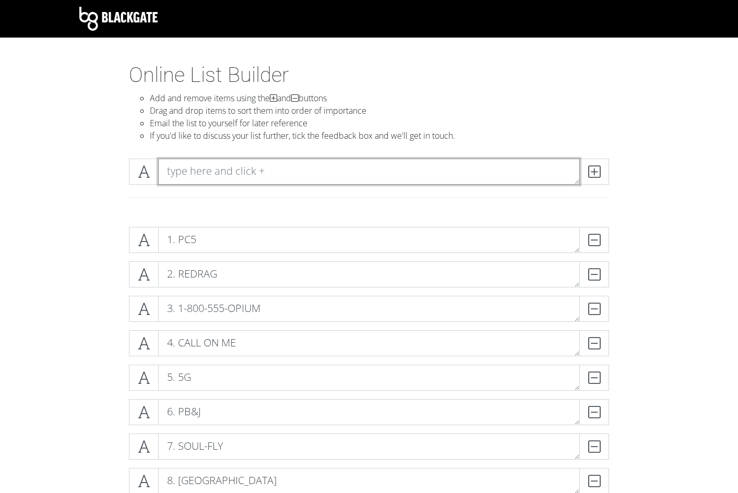
click at [323, 163] on textarea at bounding box center [369, 172] width 422 height 26
type textarea "10. RED TAILS"
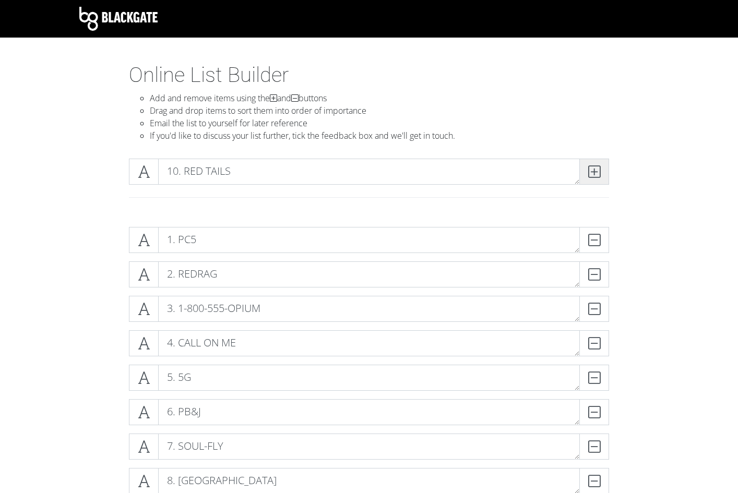
click at [598, 172] on icon at bounding box center [594, 172] width 12 height 10
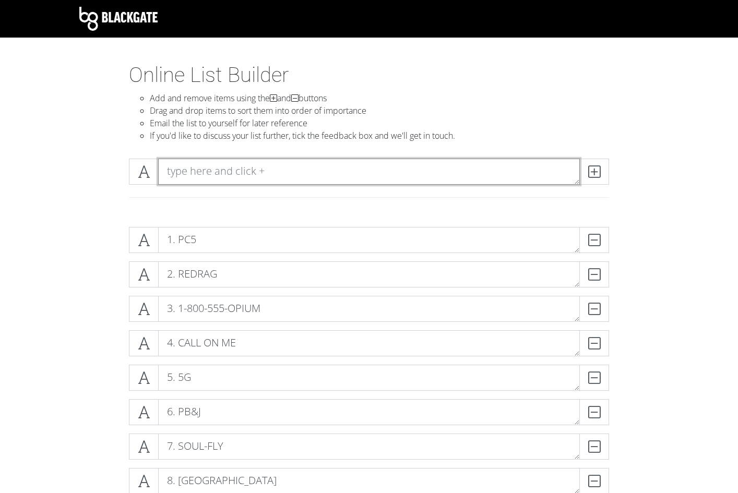
type textarea "z"
type textarea "11. [GEOGRAPHIC_DATA]"
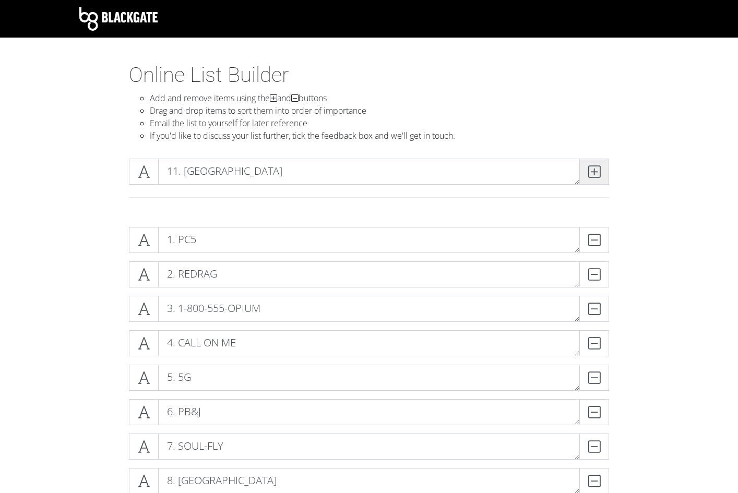
click at [603, 168] on span at bounding box center [595, 172] width 30 height 26
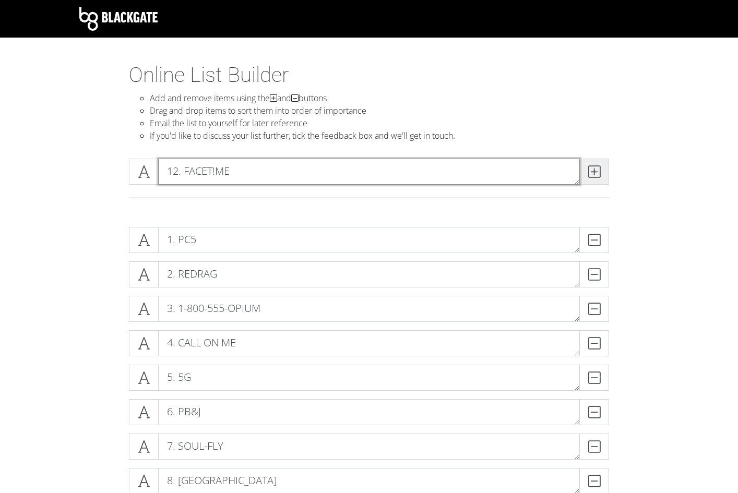
type textarea "12. FACET!ME"
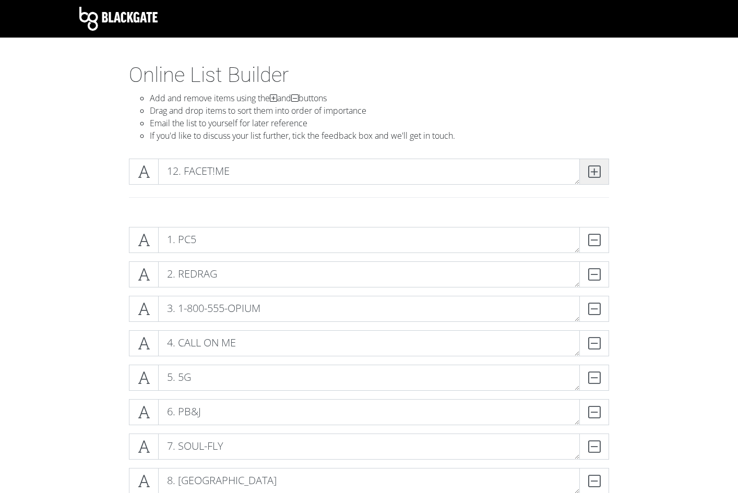
click at [606, 175] on span at bounding box center [595, 172] width 30 height 26
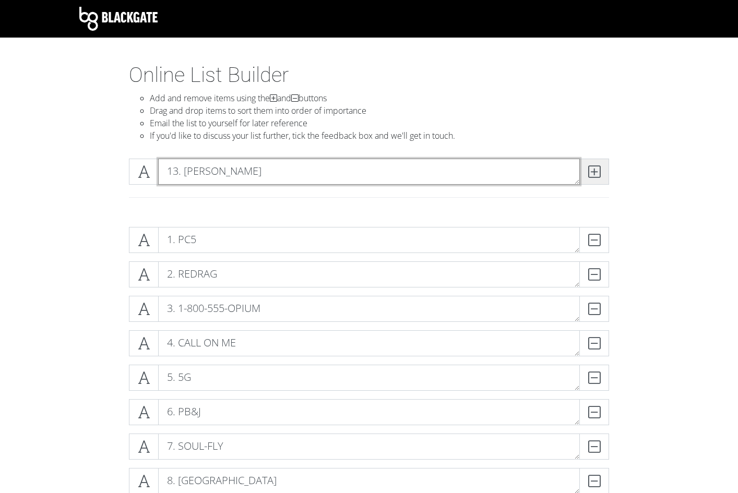
type textarea "13. [PERSON_NAME]"
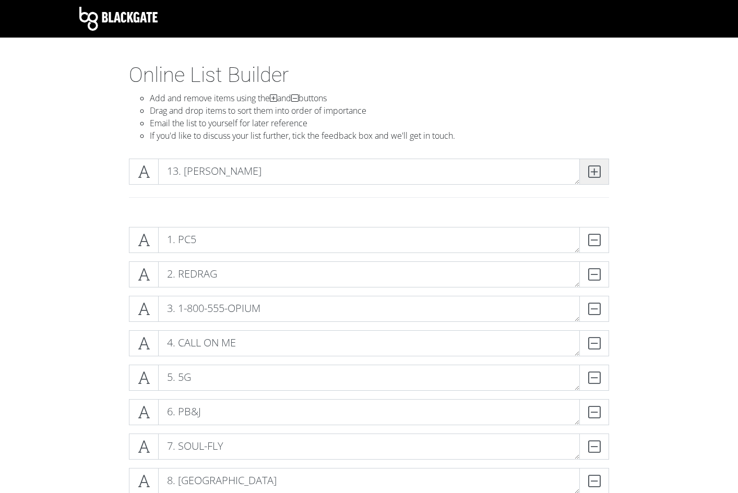
click at [605, 175] on span at bounding box center [595, 172] width 30 height 26
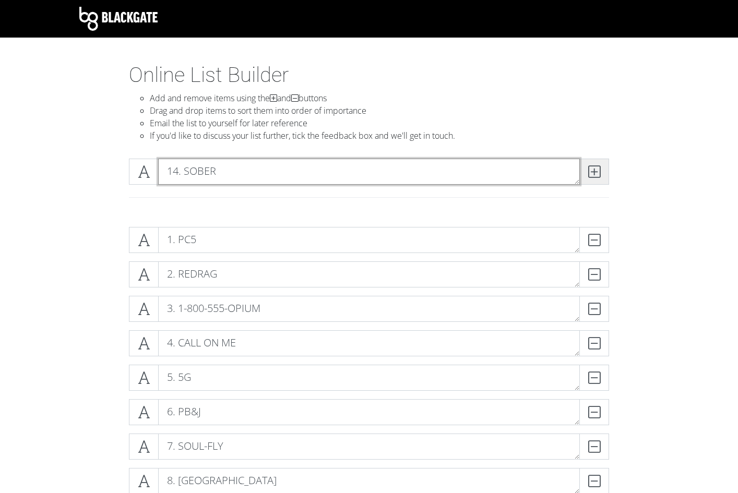
type textarea "14. SOBER"
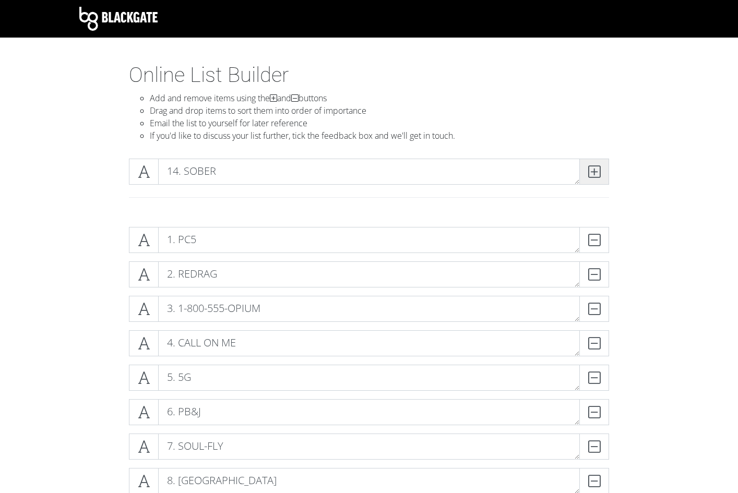
click at [605, 175] on span at bounding box center [595, 172] width 30 height 26
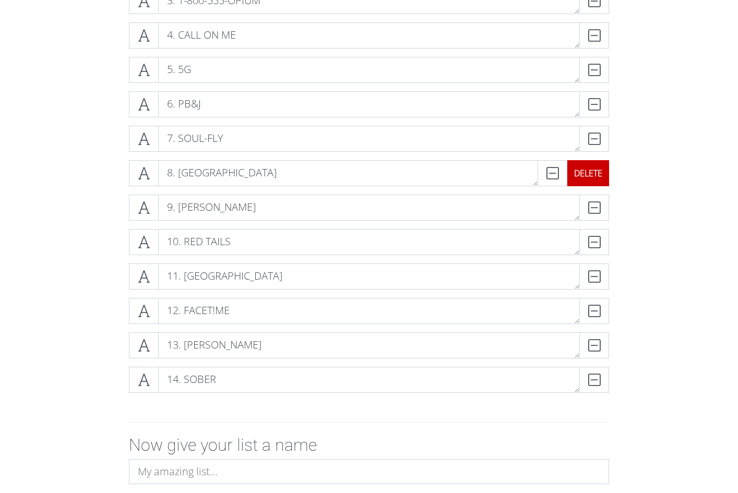
scroll to position [310, 0]
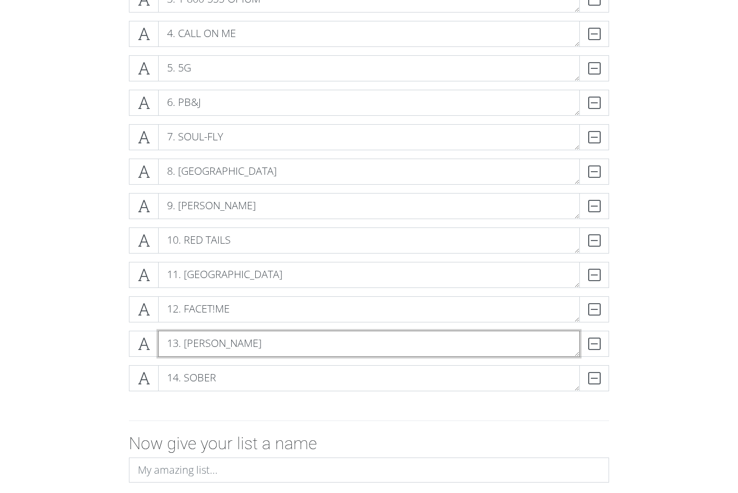
click at [204, 345] on textarea "13. [PERSON_NAME]" at bounding box center [369, 344] width 422 height 26
type textarea "13. [PERSON_NAME]"
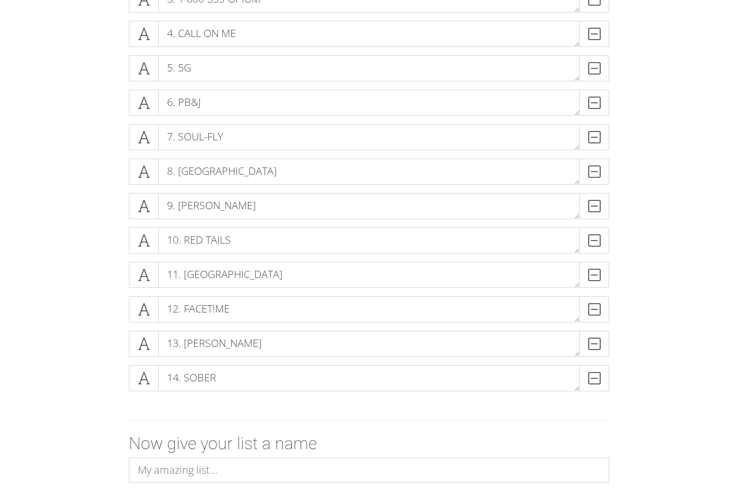
click at [611, 276] on div "11. VILLAIN DELETE" at bounding box center [369, 275] width 486 height 26
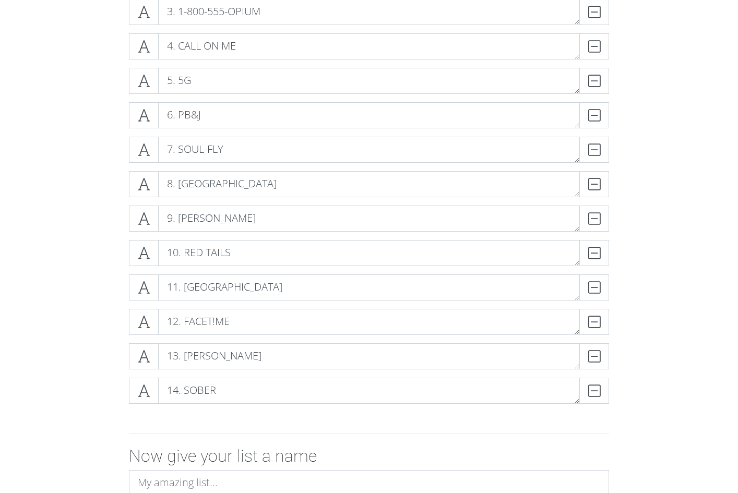
scroll to position [0, 0]
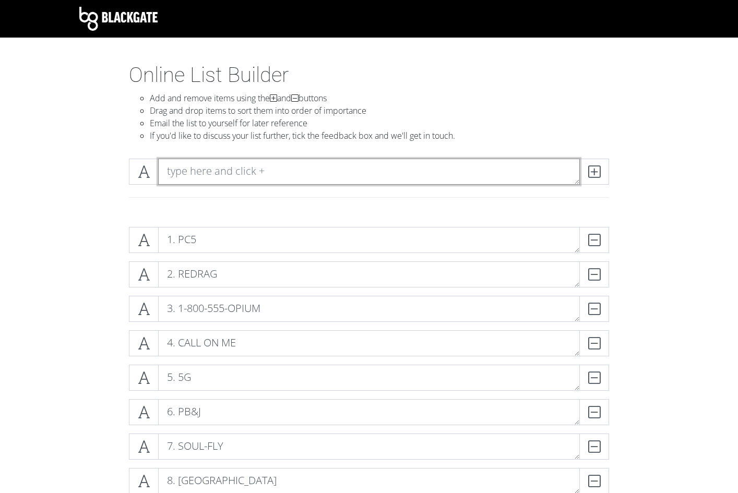
click at [224, 174] on textarea at bounding box center [369, 172] width 422 height 26
type textarea "15. [GEOGRAPHIC_DATA]"
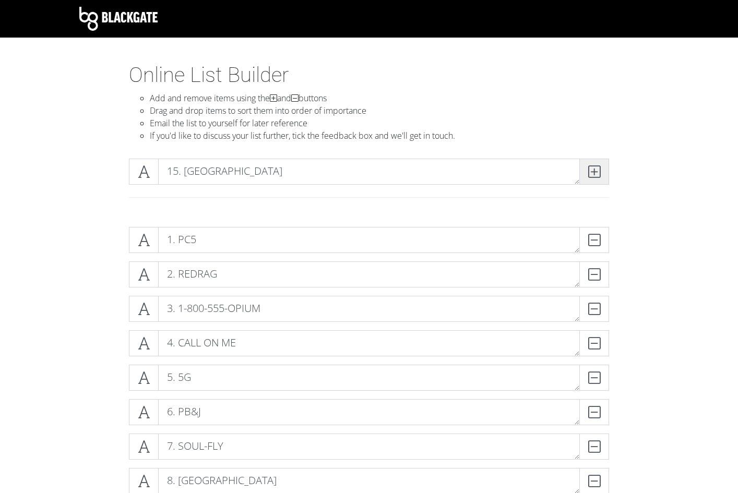
click at [594, 176] on icon at bounding box center [594, 172] width 12 height 10
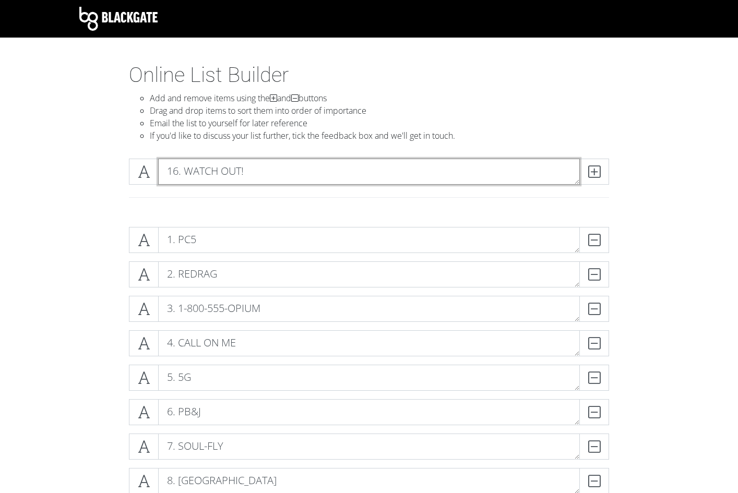
type textarea "16. WATCH OUT!"
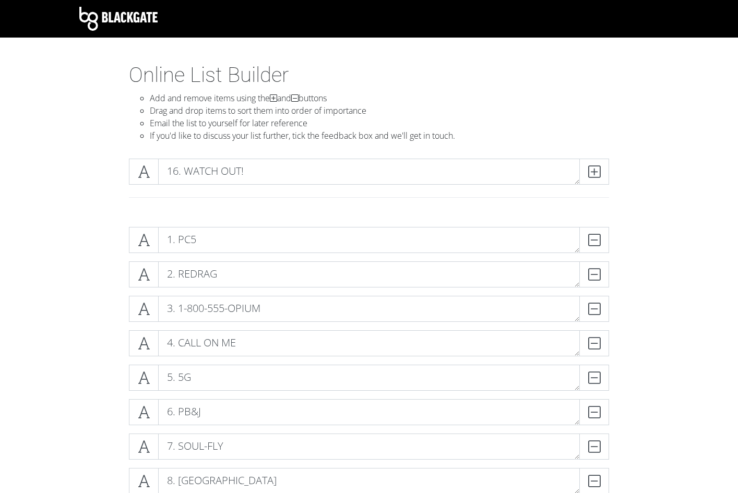
click at [397, 187] on div "16. WATCH OUT!" at bounding box center [369, 176] width 486 height 34
click at [606, 159] on span at bounding box center [595, 172] width 30 height 26
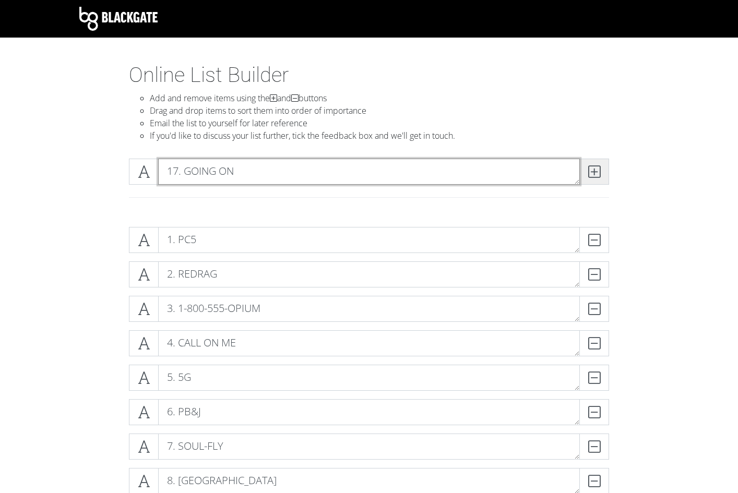
type textarea "17. GOING ON"
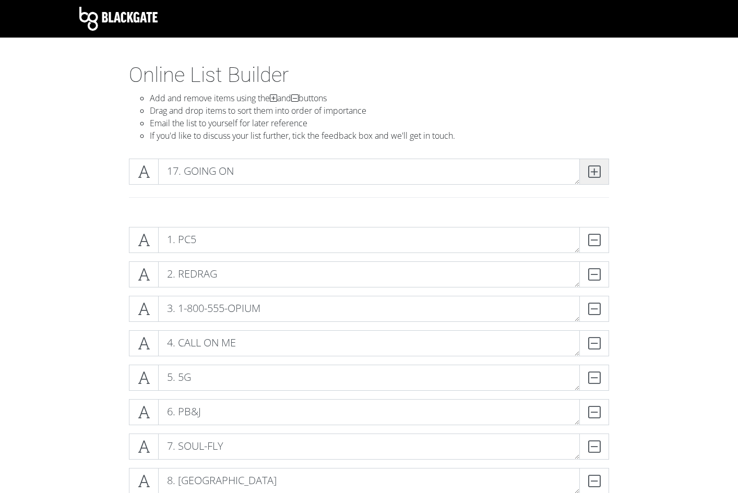
click at [600, 163] on span at bounding box center [595, 172] width 30 height 26
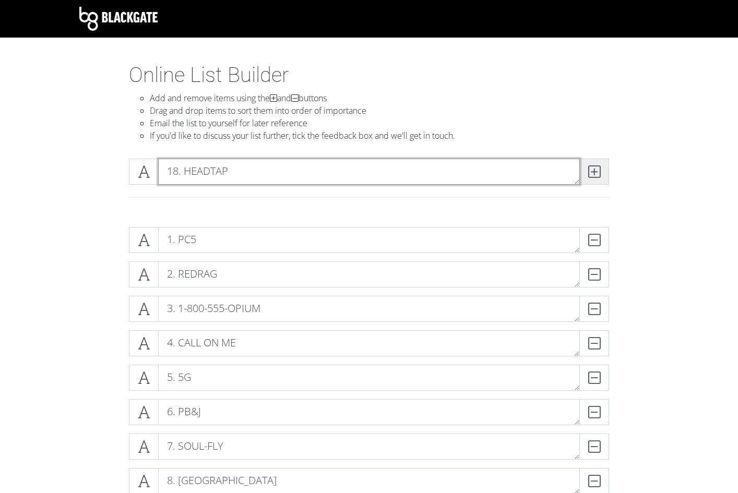
type textarea "18. HEADTAP"
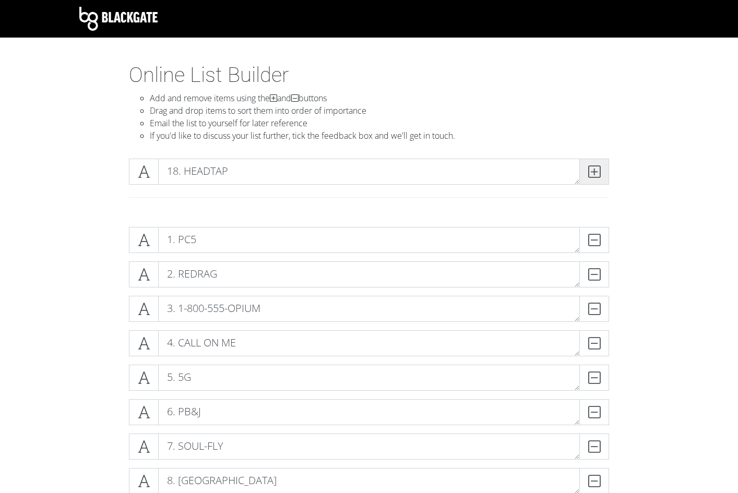
click at [600, 163] on span at bounding box center [595, 172] width 30 height 26
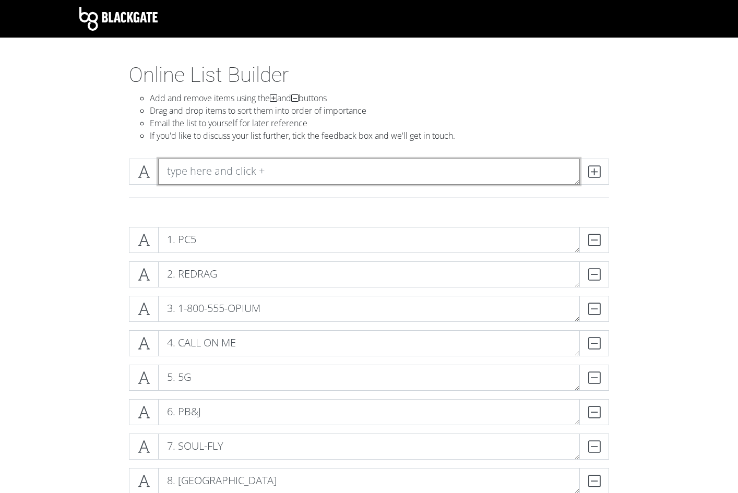
click at [383, 171] on textarea at bounding box center [369, 172] width 422 height 26
click at [280, 170] on textarea "19. FREE AGENTS" at bounding box center [369, 172] width 422 height 26
type textarea "19. FREE AGENTS"
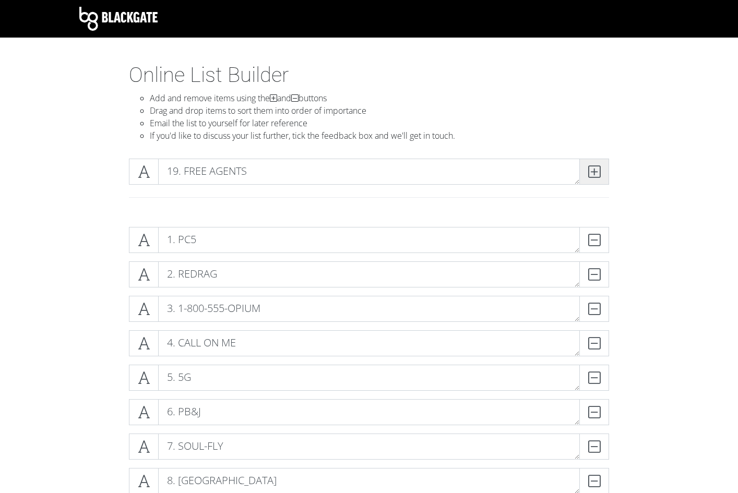
click at [592, 175] on icon at bounding box center [594, 172] width 12 height 10
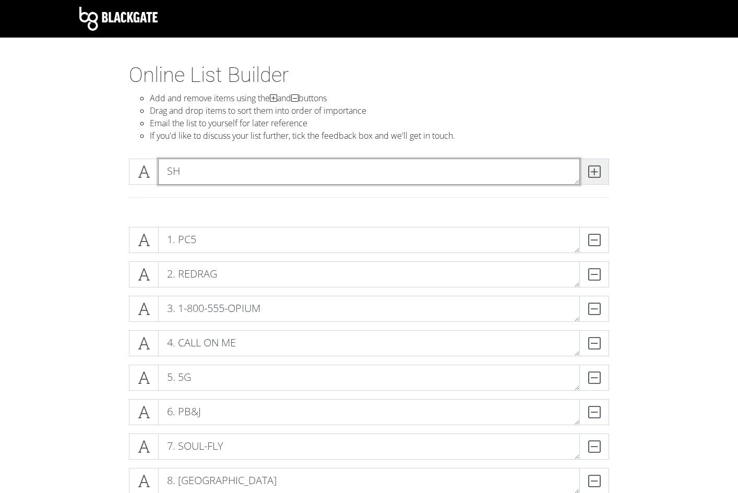
type textarea "S"
type textarea "20. SHOPPING BAGS"
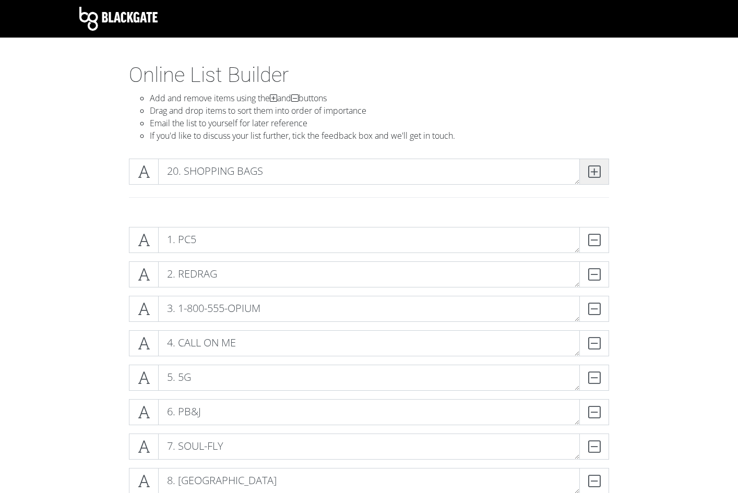
click at [600, 164] on span at bounding box center [595, 172] width 30 height 26
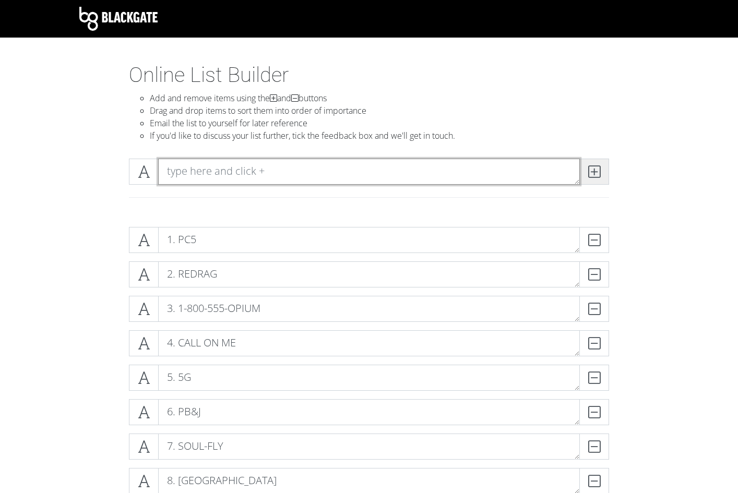
type textarea "S"
type textarea "21. STATE PROPERTY"
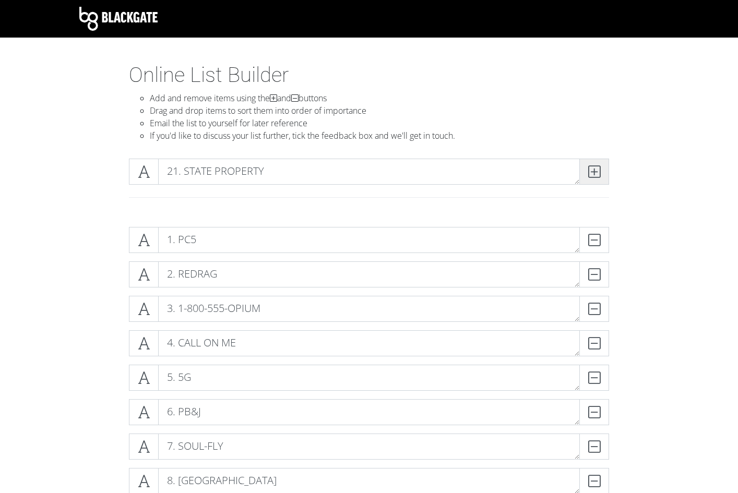
click at [600, 164] on span at bounding box center [595, 172] width 30 height 26
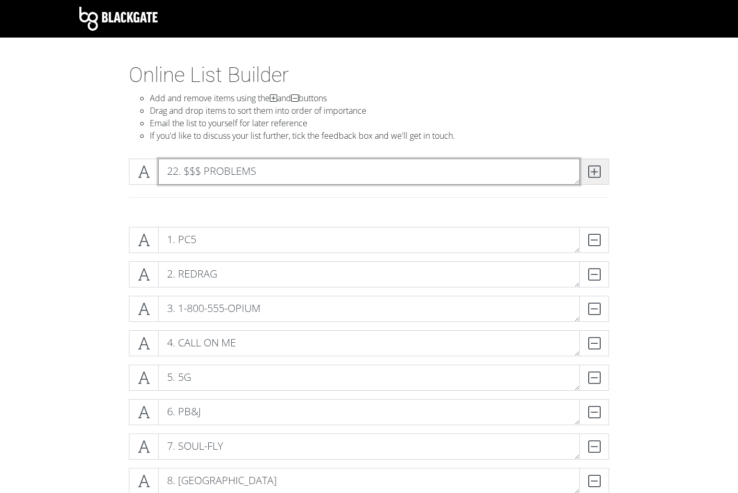
type textarea "22. $$$ PROBLEMS"
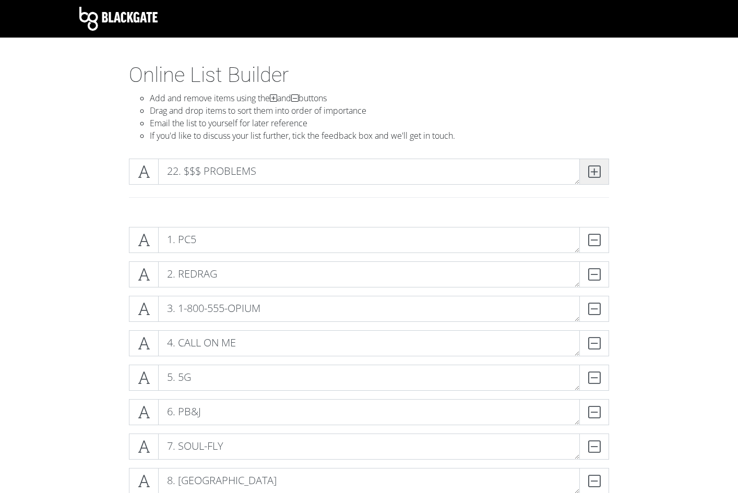
click at [594, 177] on icon at bounding box center [594, 172] width 12 height 10
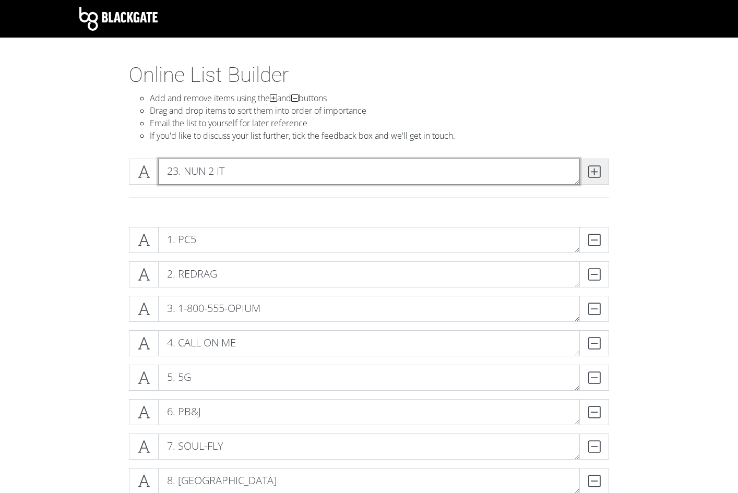
type textarea "23. NUN 2 IT"
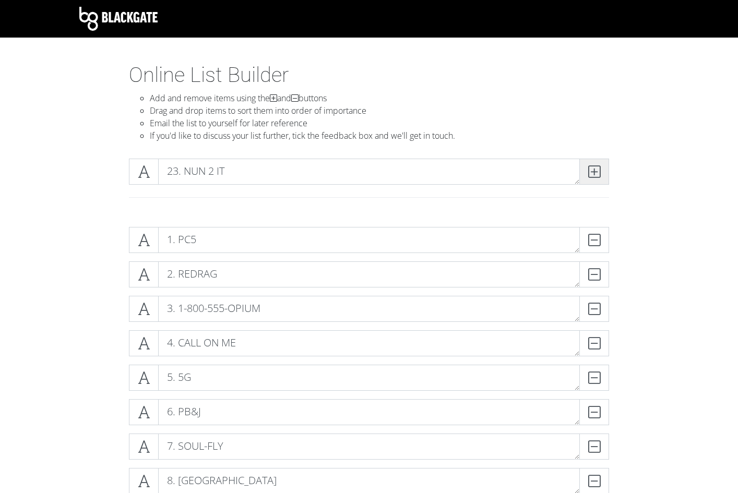
click at [593, 177] on icon at bounding box center [594, 172] width 12 height 10
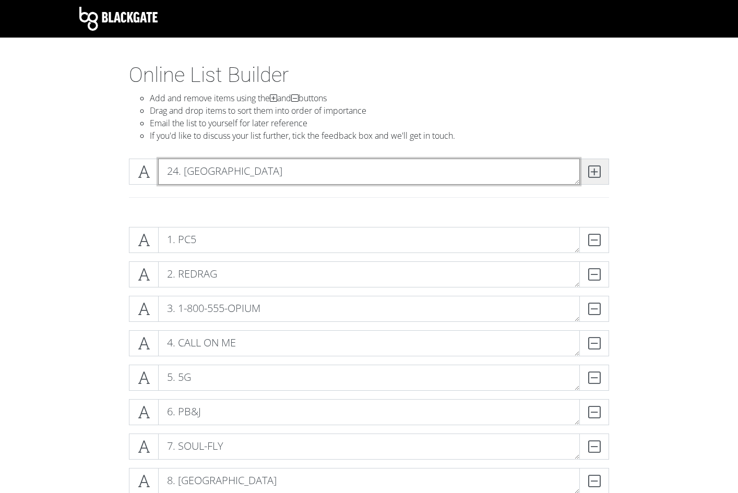
type textarea "24. [GEOGRAPHIC_DATA]"
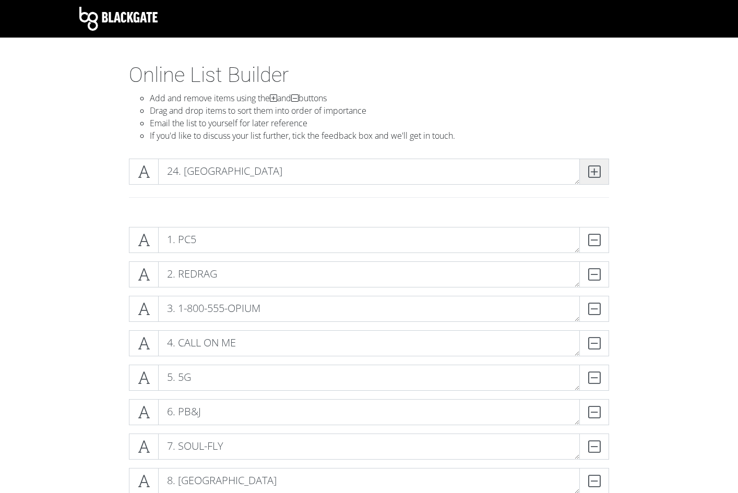
click at [586, 164] on span at bounding box center [595, 172] width 30 height 26
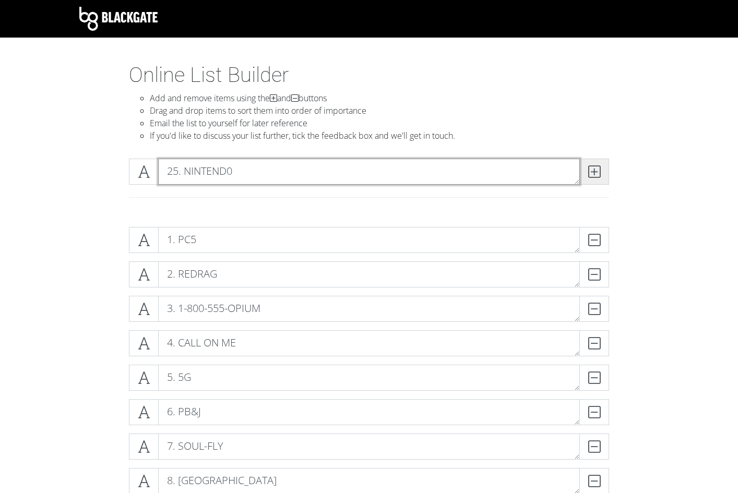
type textarea "25. NINTEND0"
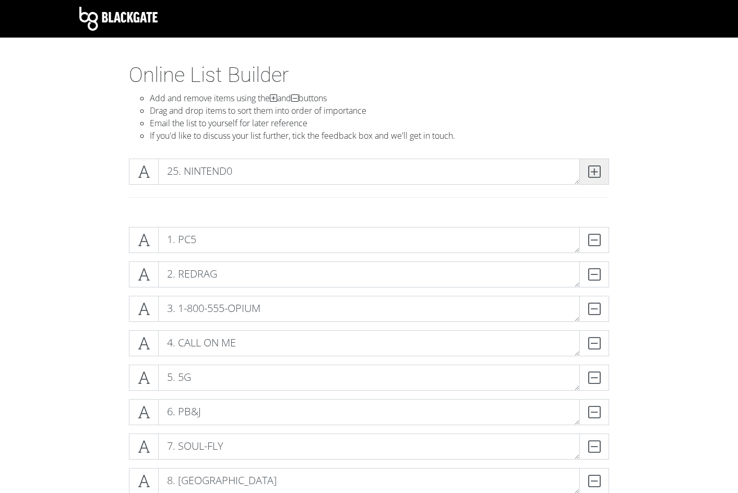
click at [607, 162] on span at bounding box center [595, 172] width 30 height 26
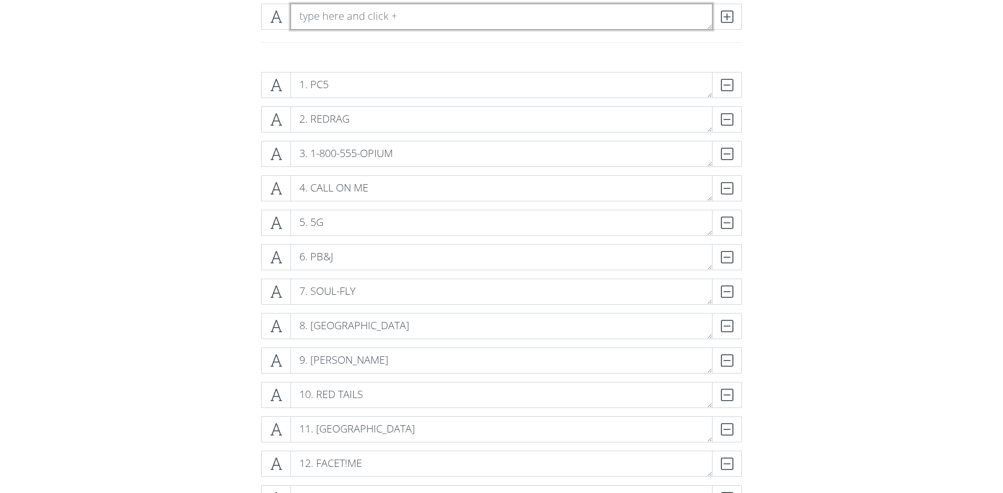
scroll to position [158, 0]
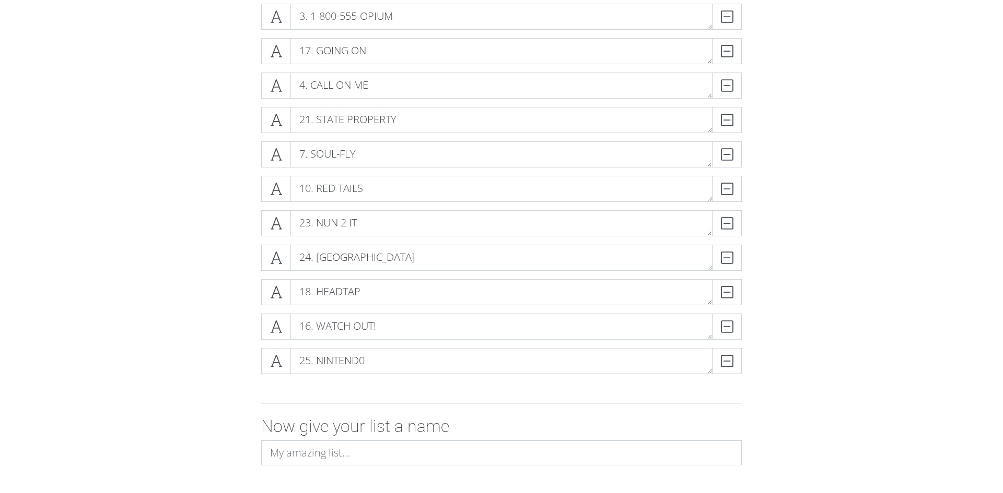
scroll to position [705, 0]
